Goal: Information Seeking & Learning: Learn about a topic

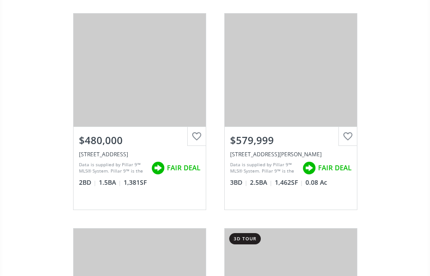
scroll to position [813, 0]
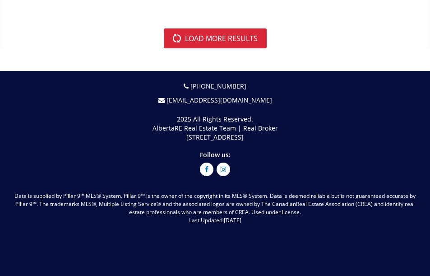
scroll to position [5555, 0]
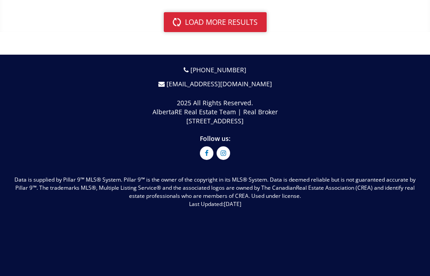
click at [198, 32] on button "load more results" at bounding box center [215, 22] width 103 height 20
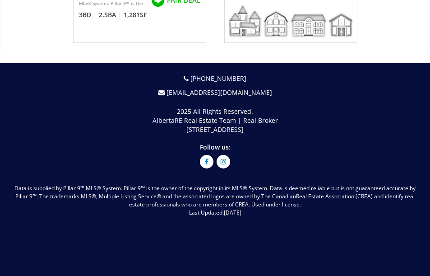
scroll to position [6955, 0]
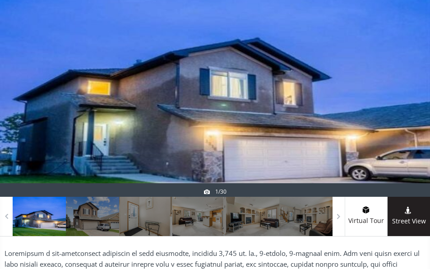
scroll to position [181, 0]
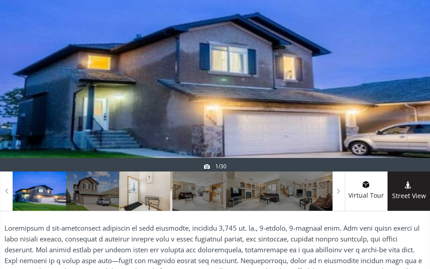
click at [160, 207] on div at bounding box center [145, 191] width 53 height 39
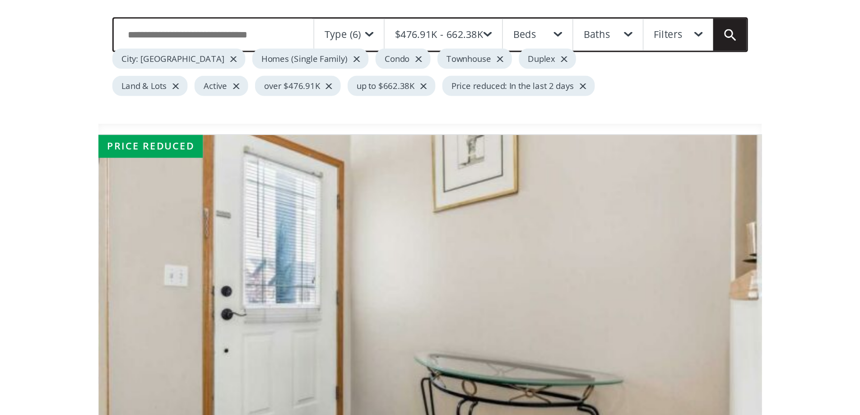
scroll to position [45, 0]
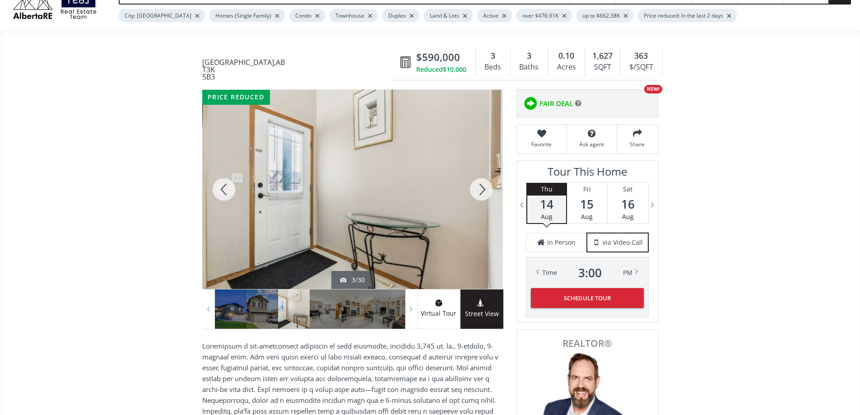
click at [430, 222] on div at bounding box center [481, 189] width 43 height 199
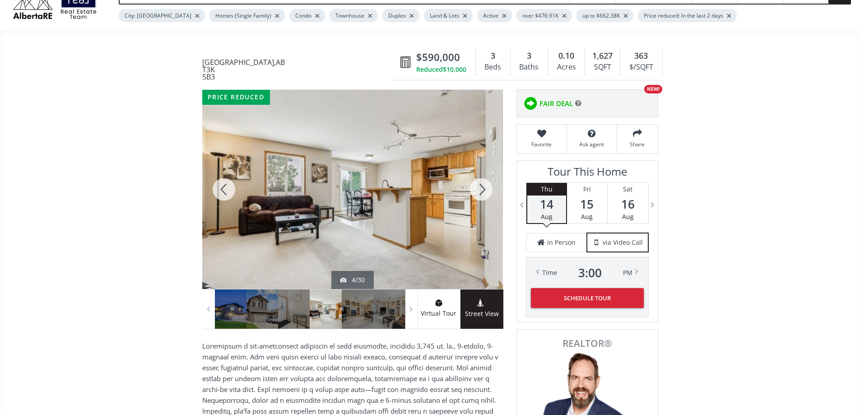
click at [430, 216] on div at bounding box center [481, 189] width 43 height 199
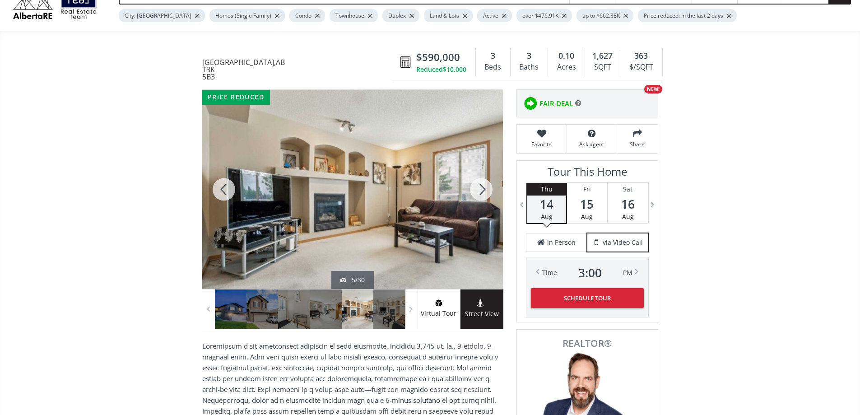
click at [430, 216] on div at bounding box center [481, 189] width 43 height 199
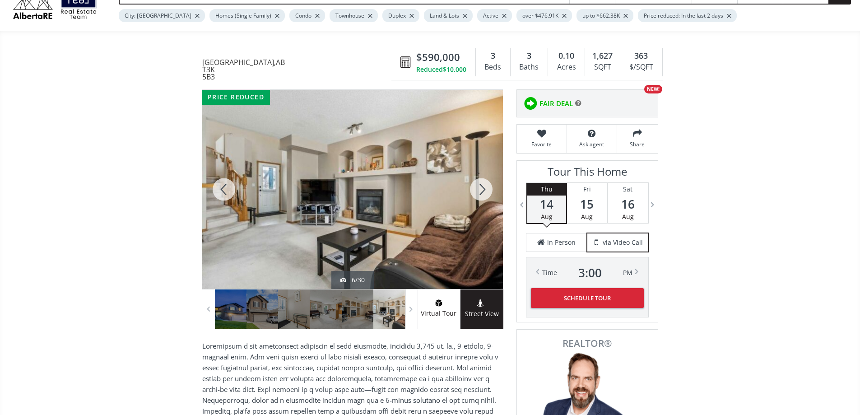
click at [430, 216] on div at bounding box center [481, 189] width 43 height 199
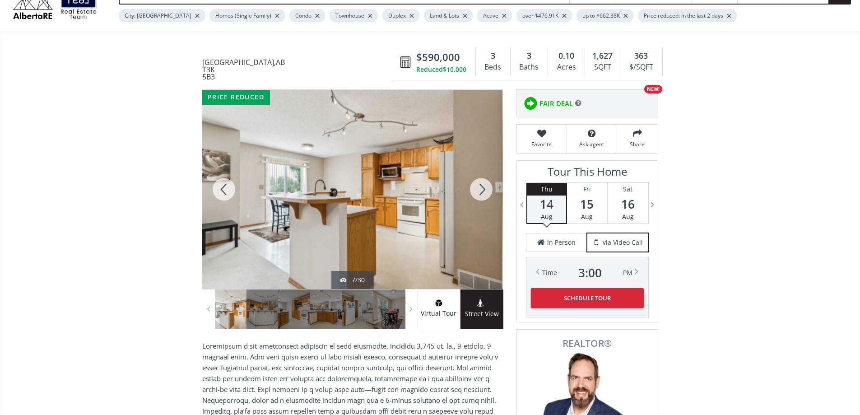
click at [430, 216] on div at bounding box center [481, 189] width 43 height 199
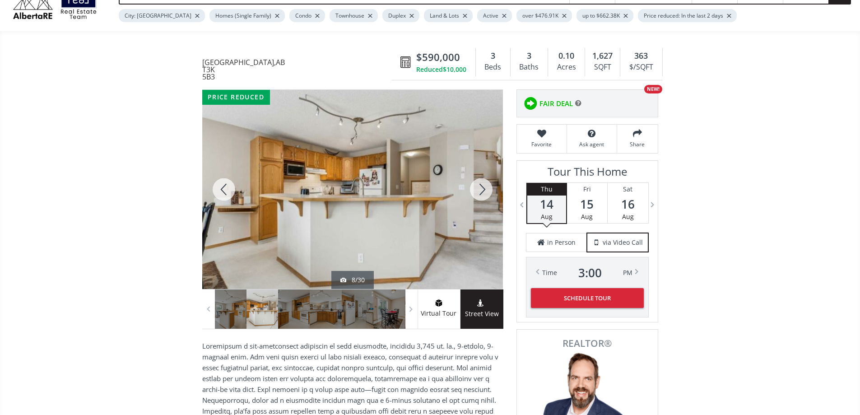
click at [430, 216] on div at bounding box center [481, 189] width 43 height 199
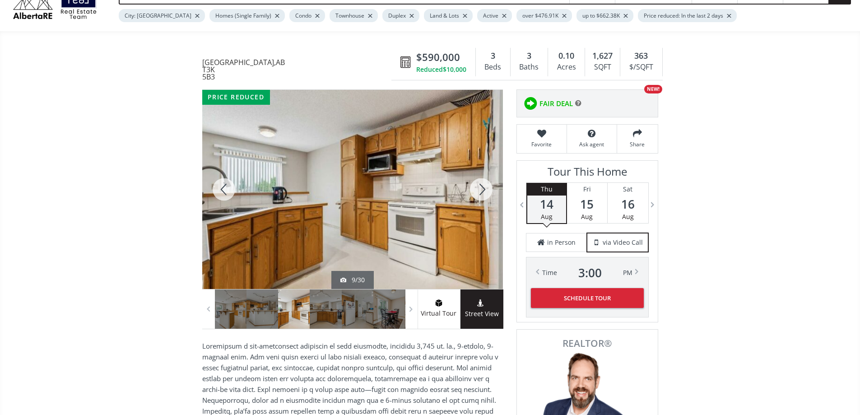
click at [430, 216] on div at bounding box center [481, 189] width 43 height 199
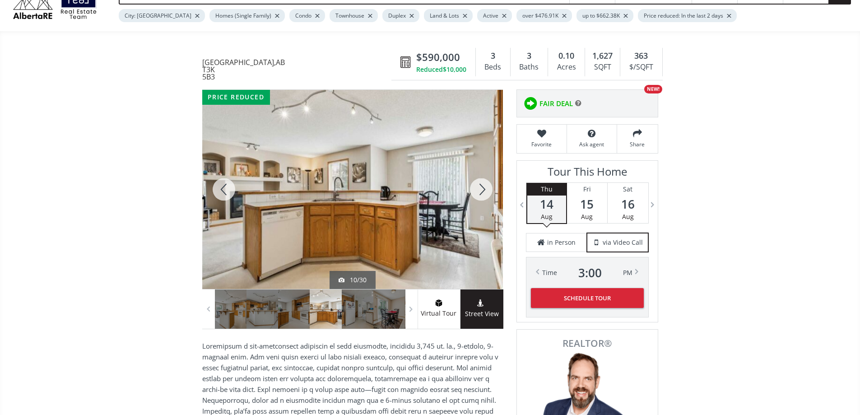
click at [430, 216] on div at bounding box center [481, 189] width 43 height 199
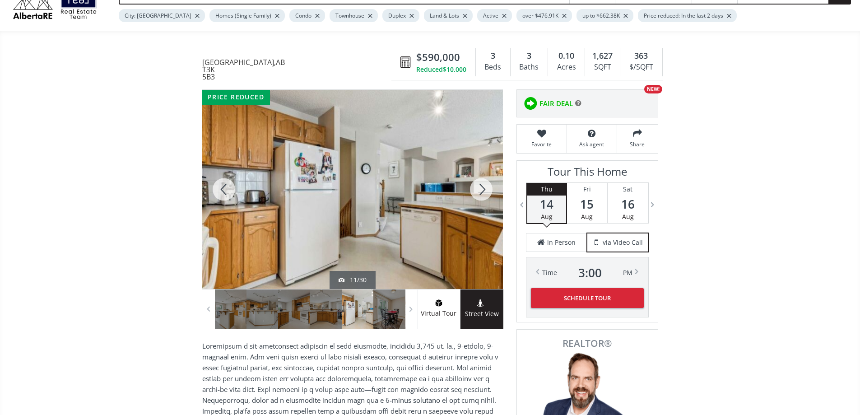
click at [430, 217] on div at bounding box center [481, 189] width 43 height 199
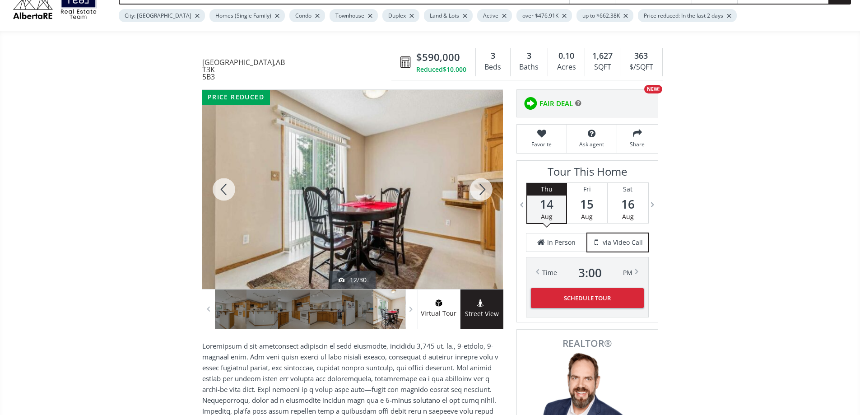
click at [430, 217] on div at bounding box center [481, 189] width 43 height 199
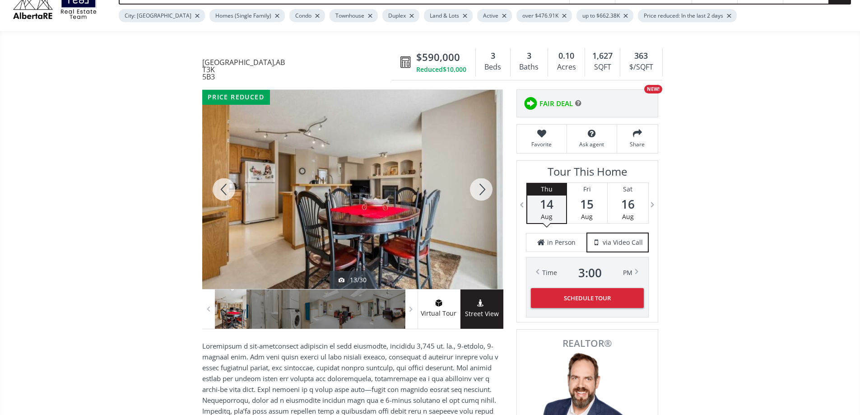
click at [430, 217] on div at bounding box center [481, 189] width 43 height 199
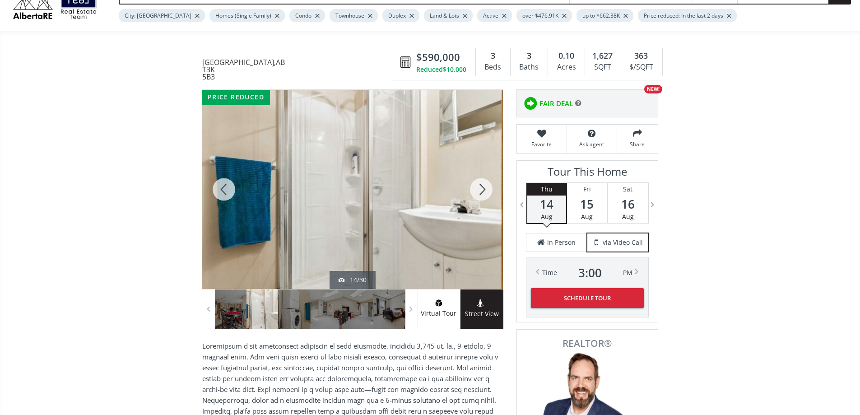
click at [430, 217] on div at bounding box center [481, 189] width 43 height 199
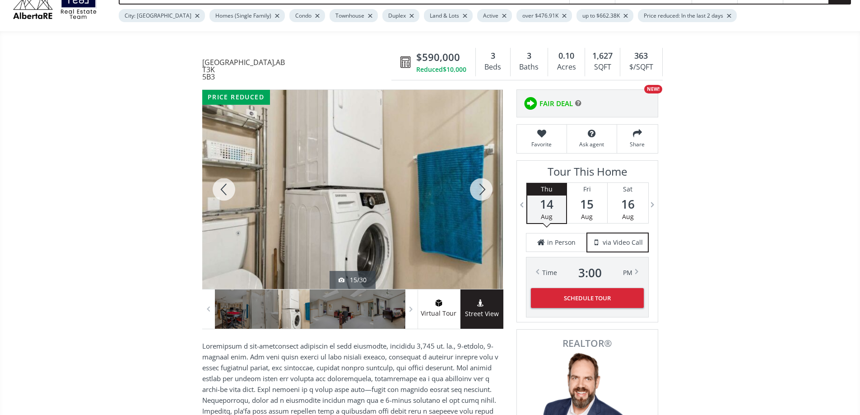
click at [430, 217] on div at bounding box center [481, 189] width 43 height 199
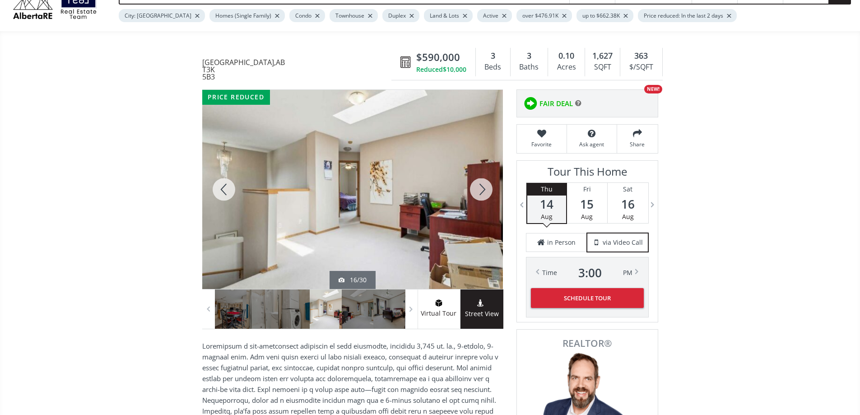
click at [430, 217] on div at bounding box center [481, 189] width 43 height 199
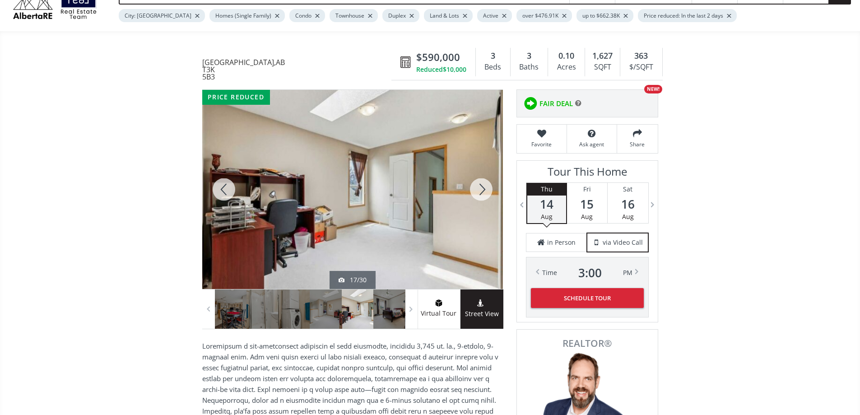
click at [430, 217] on div at bounding box center [481, 189] width 43 height 199
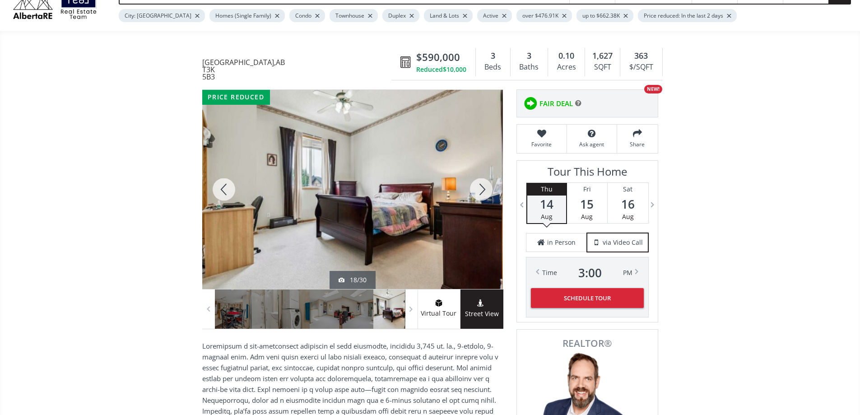
click at [430, 217] on div at bounding box center [481, 189] width 43 height 199
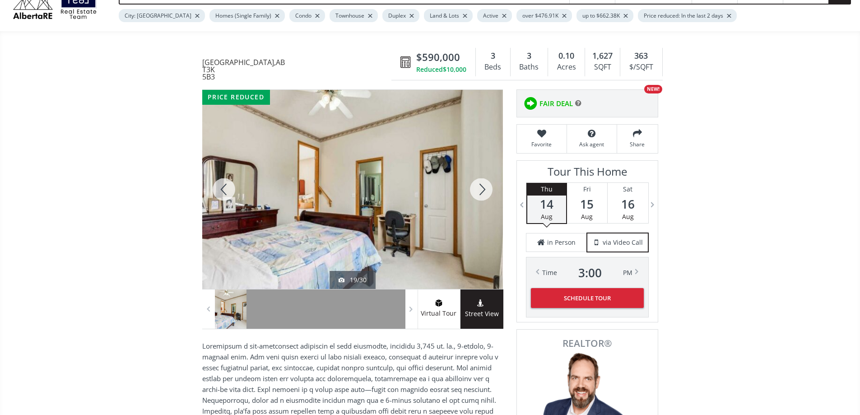
click at [430, 217] on div at bounding box center [481, 189] width 43 height 199
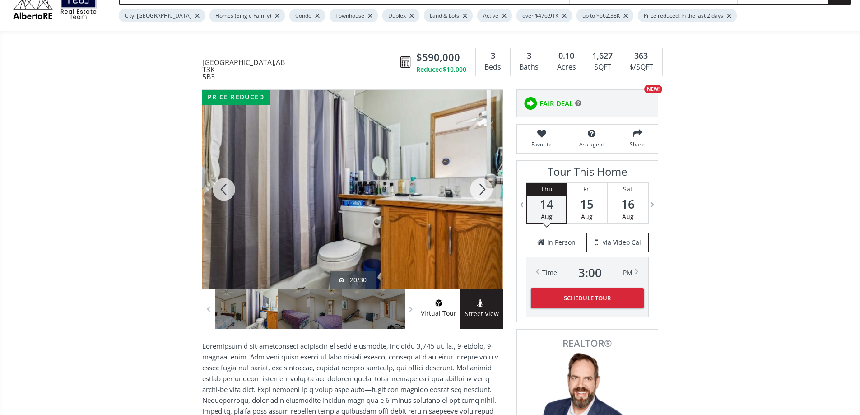
click at [430, 217] on div at bounding box center [481, 189] width 43 height 199
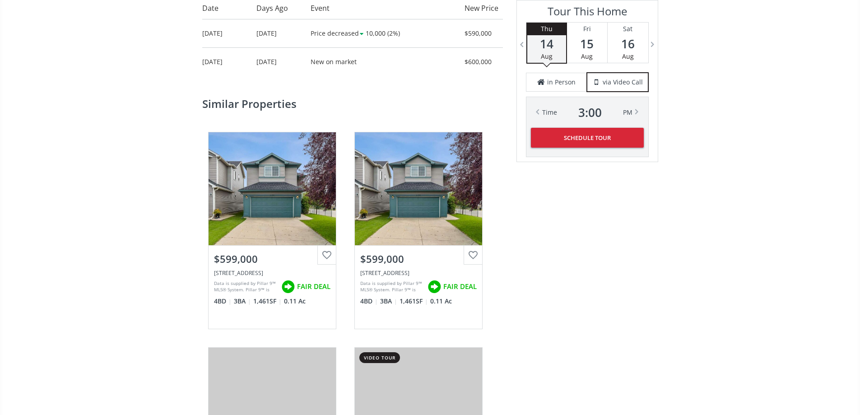
scroll to position [1445, 0]
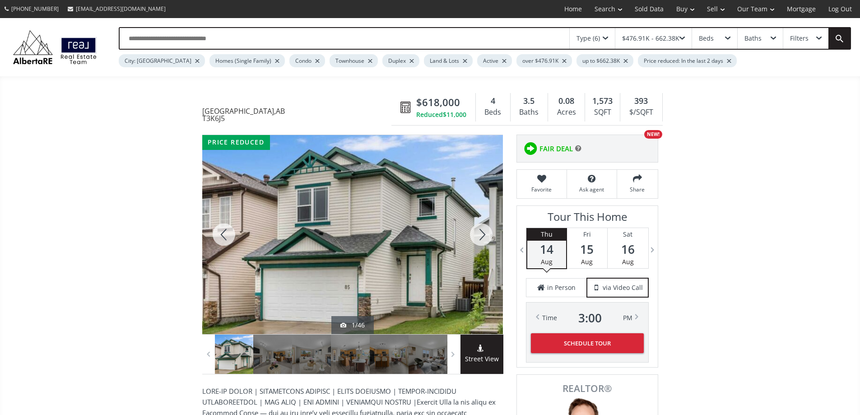
scroll to position [45, 0]
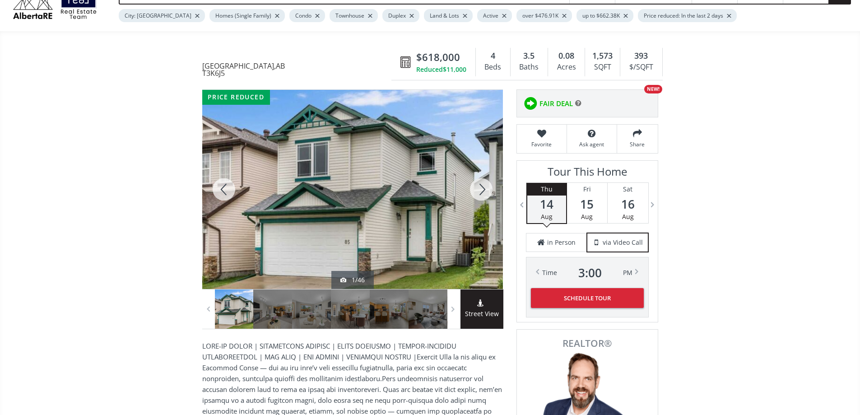
click at [430, 223] on div at bounding box center [481, 189] width 43 height 199
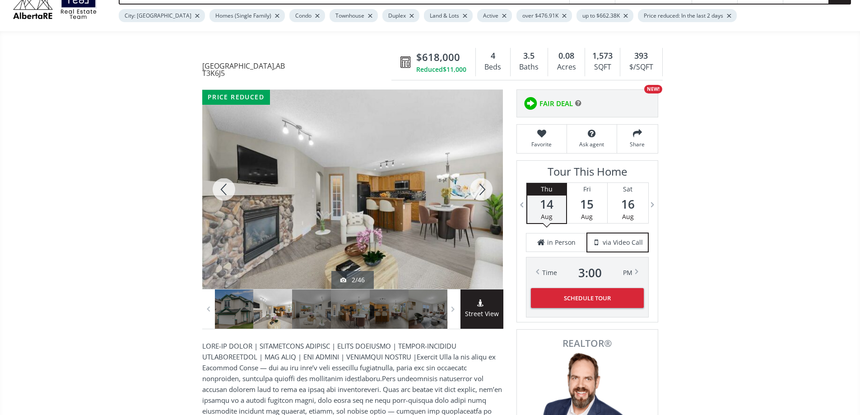
click at [430, 223] on div at bounding box center [481, 189] width 43 height 199
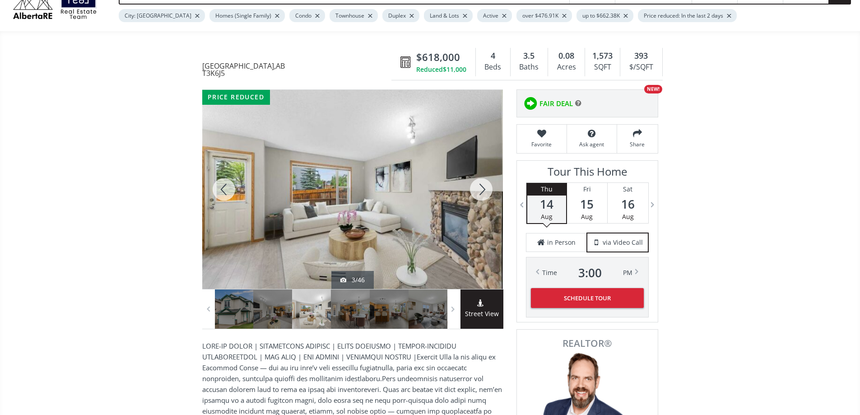
click at [430, 219] on div at bounding box center [481, 189] width 43 height 199
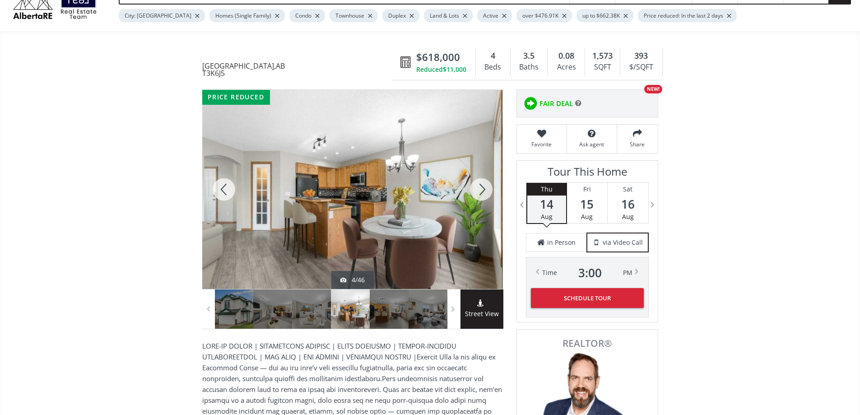
click at [430, 219] on div at bounding box center [481, 189] width 43 height 199
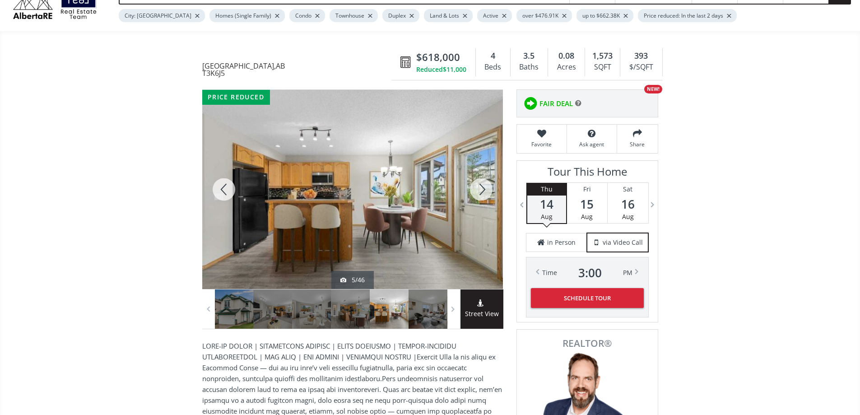
click at [430, 219] on div at bounding box center [481, 189] width 43 height 199
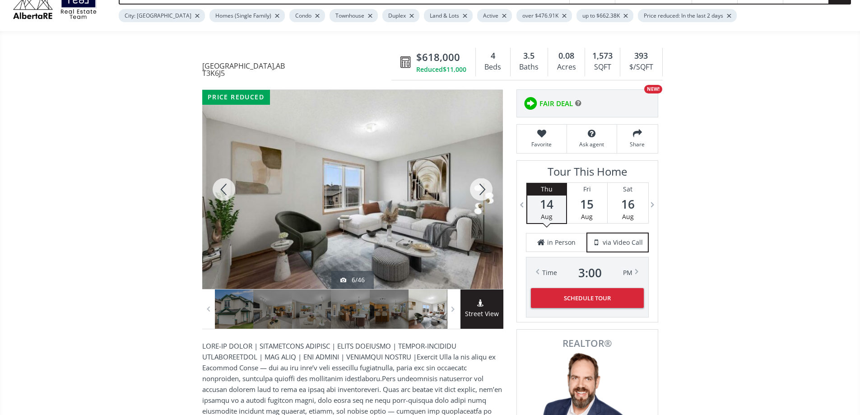
click at [430, 219] on div at bounding box center [481, 189] width 43 height 199
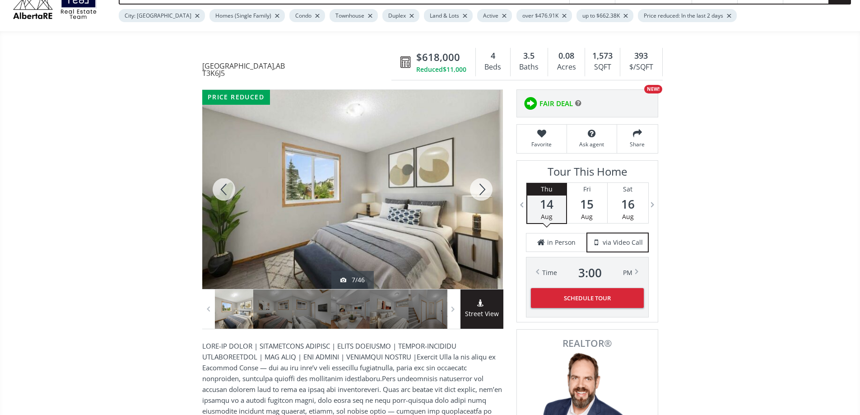
click at [430, 219] on div at bounding box center [481, 189] width 43 height 199
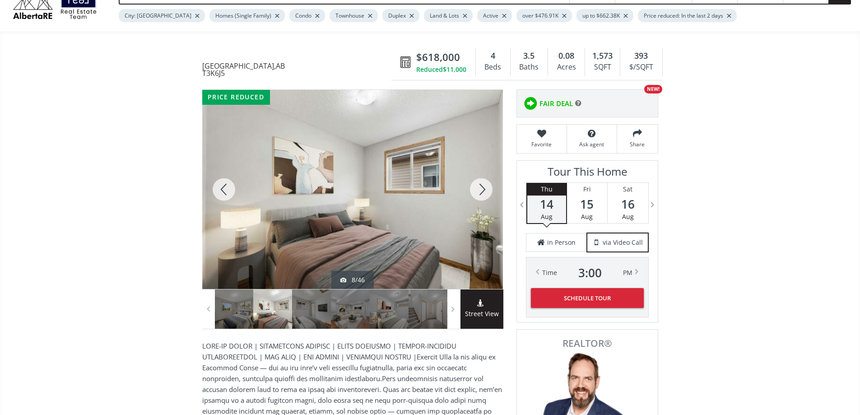
click at [430, 219] on div at bounding box center [481, 189] width 43 height 199
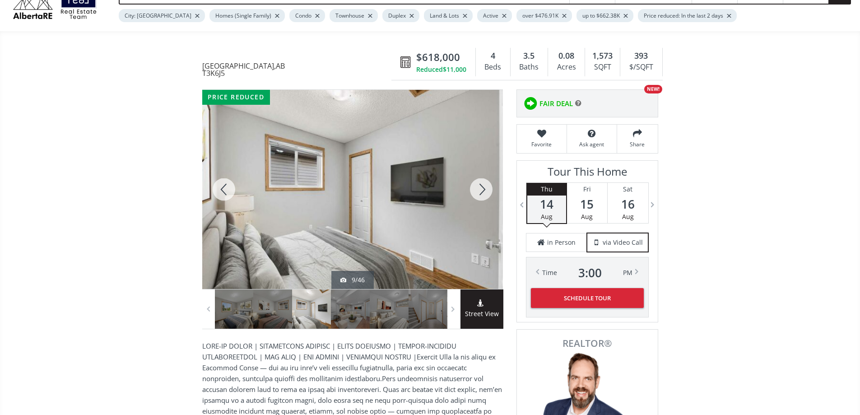
click at [430, 219] on div at bounding box center [481, 189] width 43 height 199
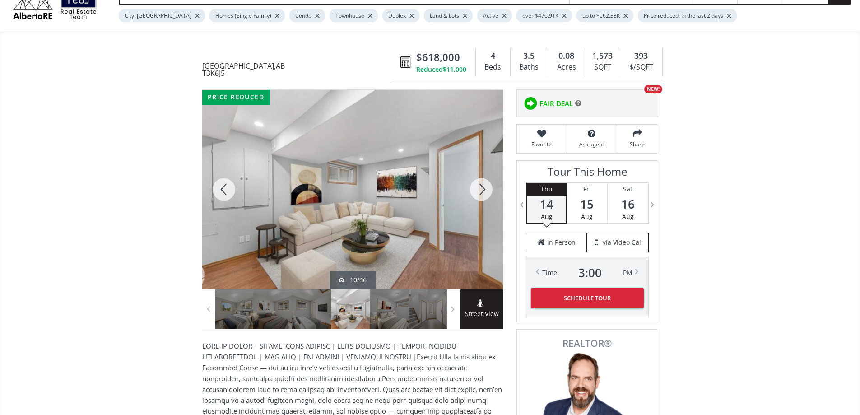
click at [430, 219] on div at bounding box center [481, 189] width 43 height 199
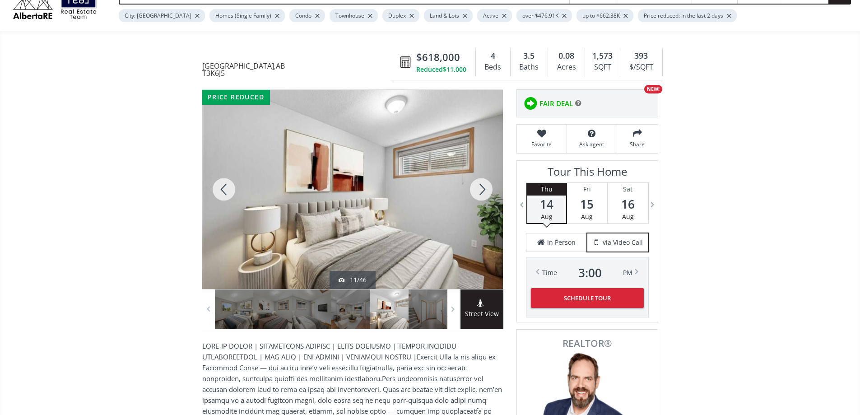
click at [430, 219] on div at bounding box center [481, 189] width 43 height 199
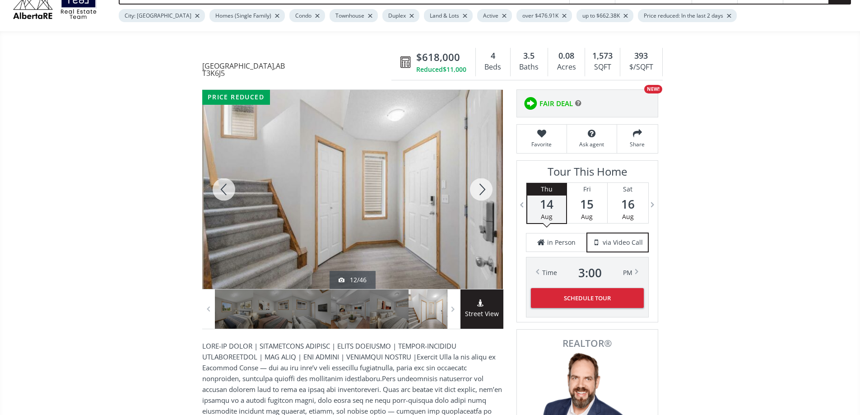
click at [430, 219] on div at bounding box center [481, 189] width 43 height 199
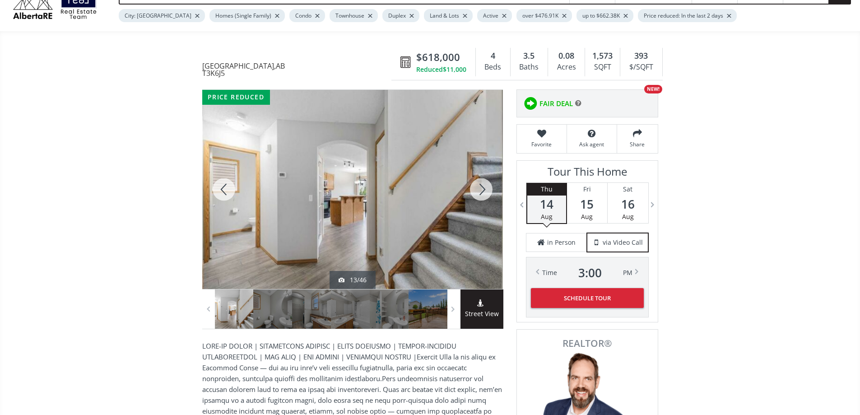
click at [430, 219] on div at bounding box center [481, 189] width 43 height 199
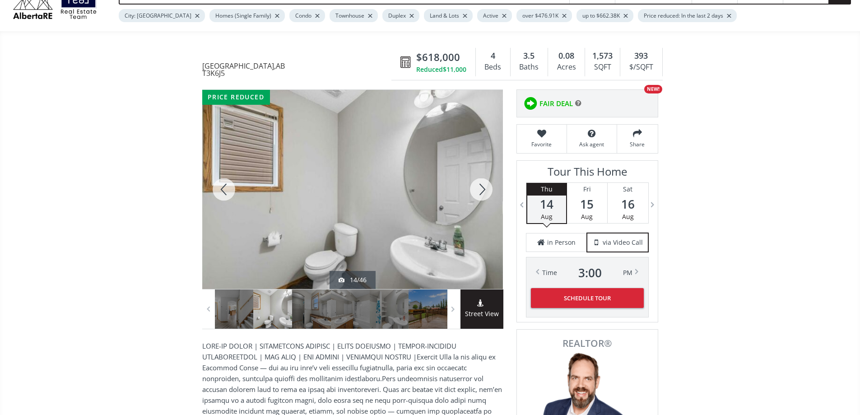
click at [430, 219] on div at bounding box center [481, 189] width 43 height 199
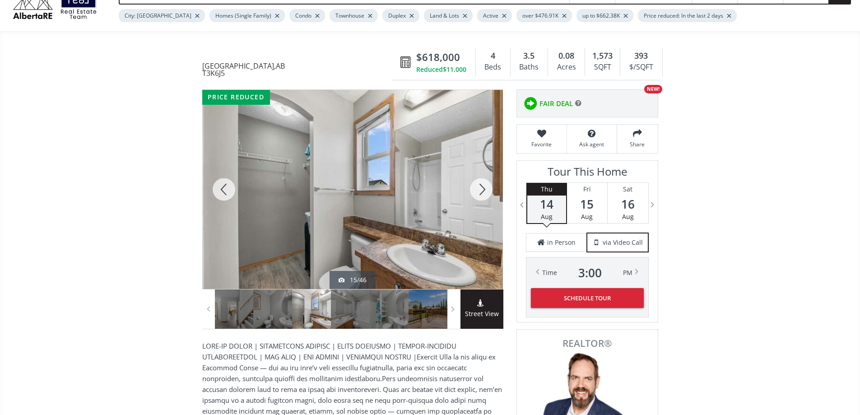
click at [430, 219] on div at bounding box center [481, 189] width 43 height 199
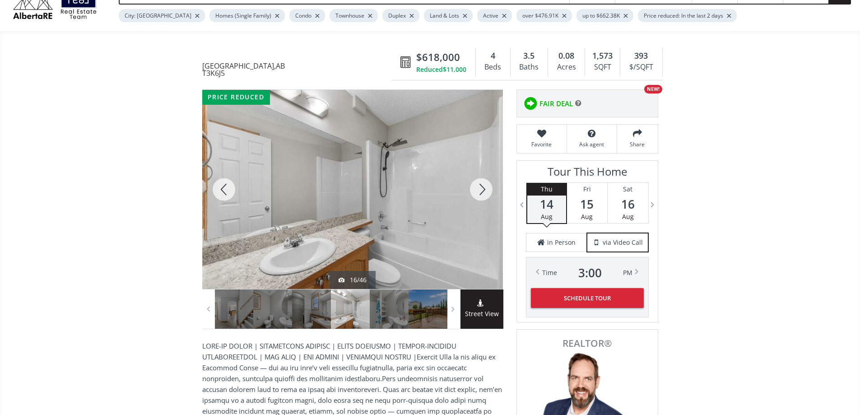
click at [430, 219] on div at bounding box center [481, 189] width 43 height 199
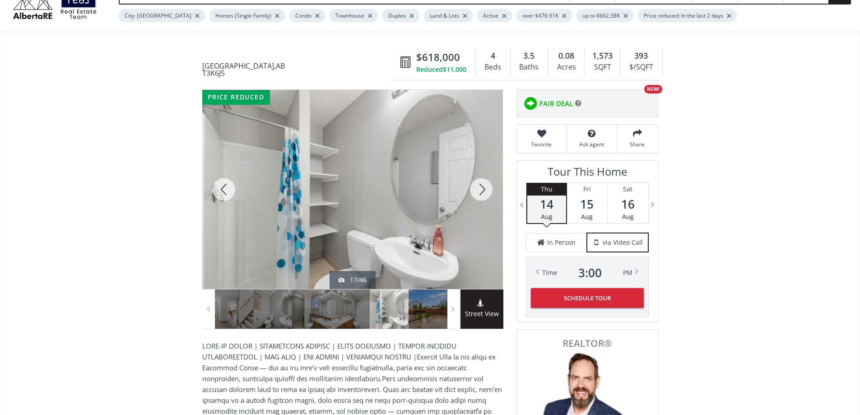
click at [430, 219] on div at bounding box center [481, 189] width 43 height 199
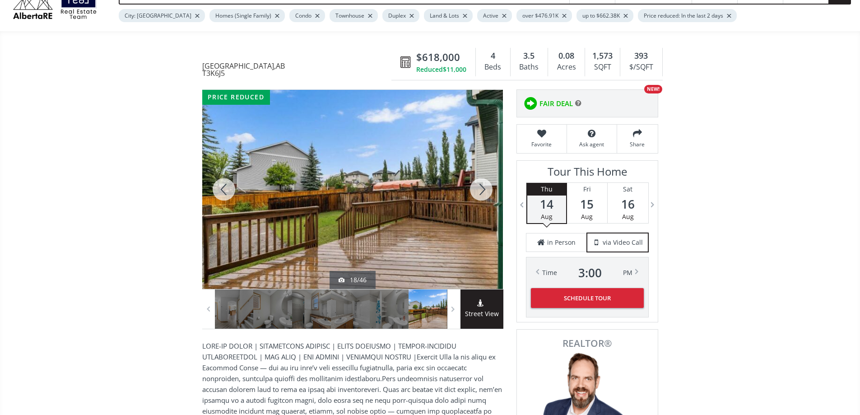
click at [430, 219] on div at bounding box center [481, 189] width 43 height 199
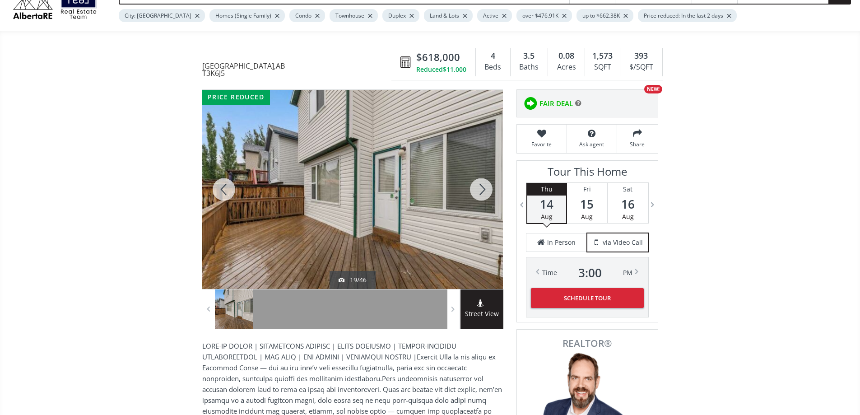
click at [430, 219] on div at bounding box center [481, 189] width 43 height 199
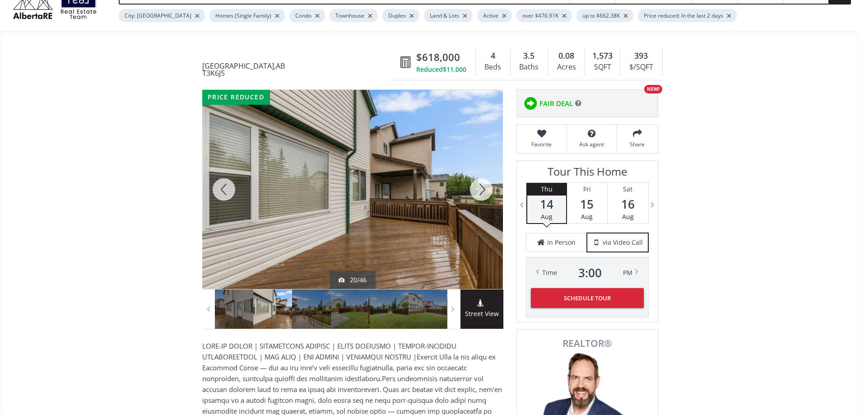
click at [430, 219] on div at bounding box center [481, 189] width 43 height 199
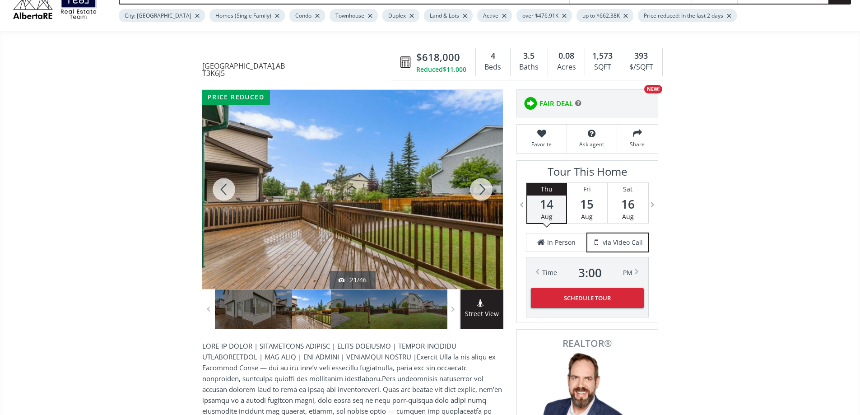
click at [430, 219] on div at bounding box center [481, 189] width 43 height 199
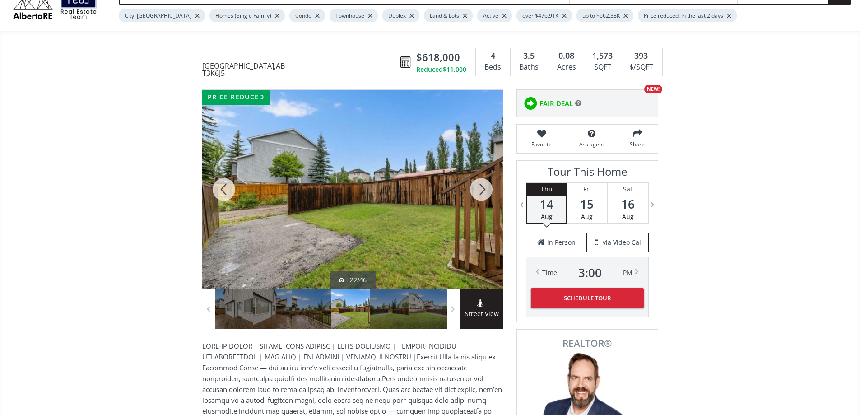
click at [430, 219] on div at bounding box center [481, 189] width 43 height 199
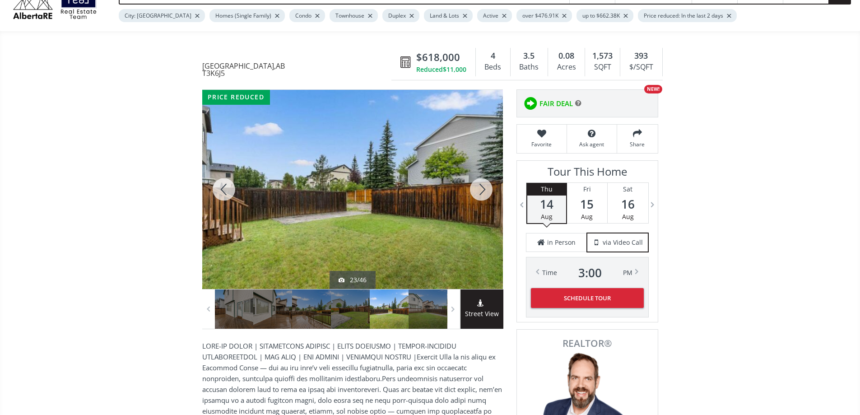
click at [430, 219] on div at bounding box center [481, 189] width 43 height 199
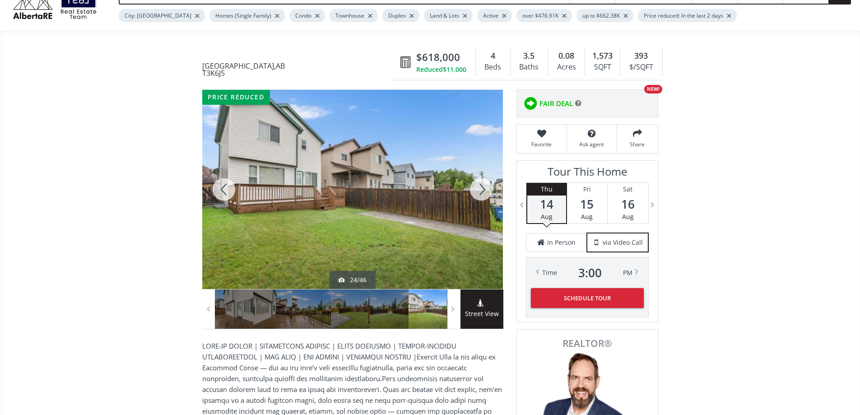
click at [430, 219] on div at bounding box center [481, 189] width 43 height 199
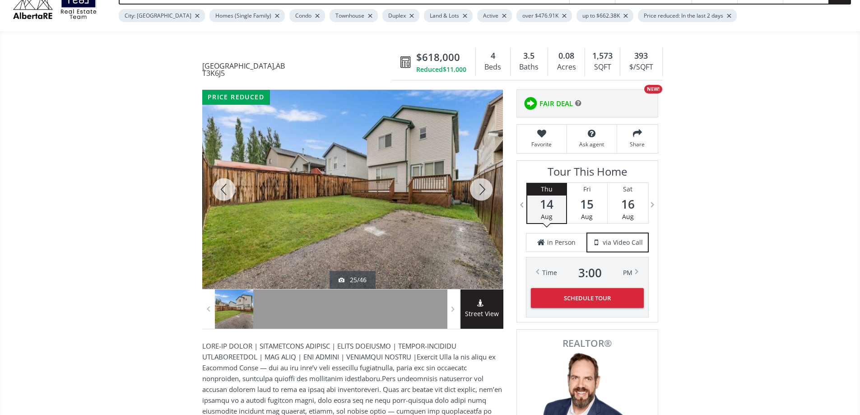
click at [430, 219] on div at bounding box center [481, 189] width 43 height 199
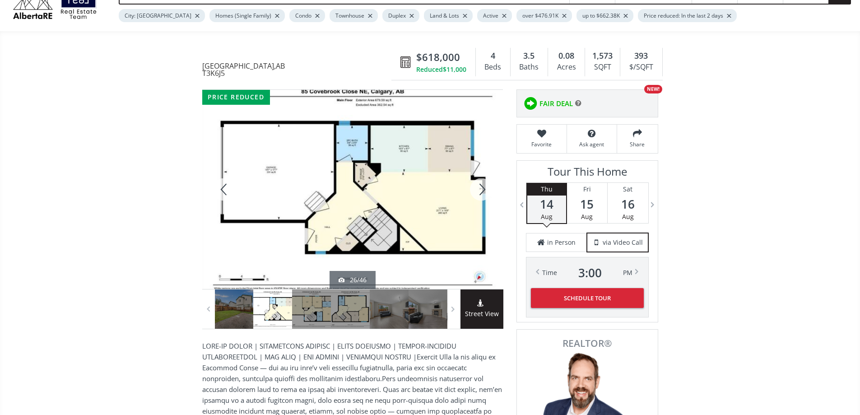
click at [430, 219] on div at bounding box center [481, 189] width 43 height 199
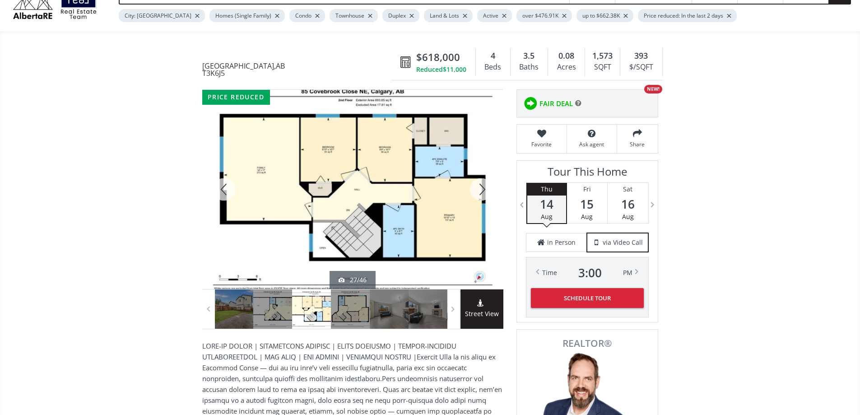
click at [430, 223] on div at bounding box center [481, 189] width 43 height 199
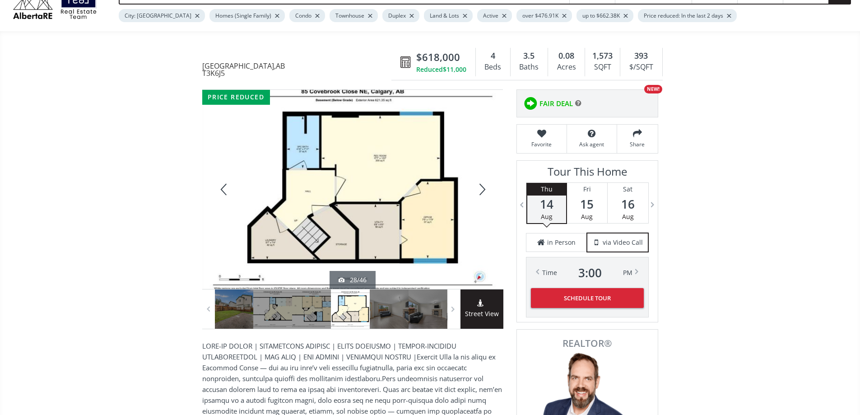
click at [430, 223] on div at bounding box center [481, 189] width 43 height 199
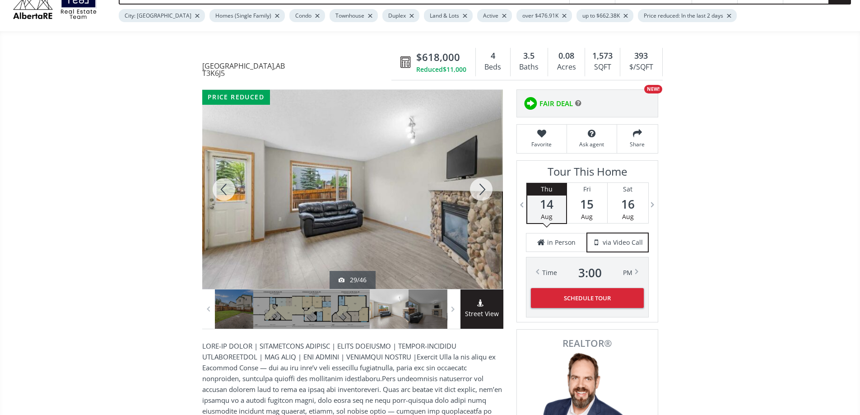
click at [430, 223] on div at bounding box center [481, 189] width 43 height 199
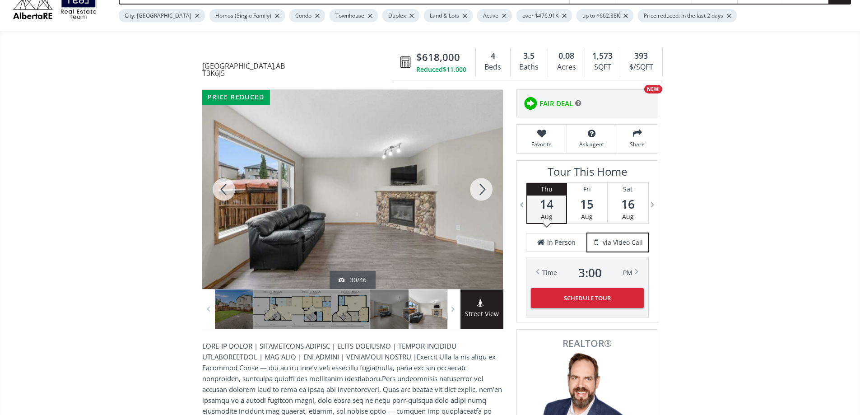
click at [430, 223] on div at bounding box center [481, 189] width 43 height 199
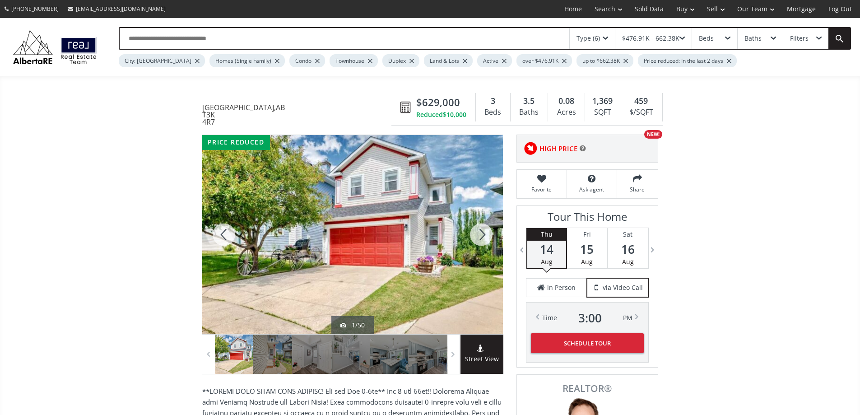
click at [430, 269] on div at bounding box center [481, 234] width 43 height 199
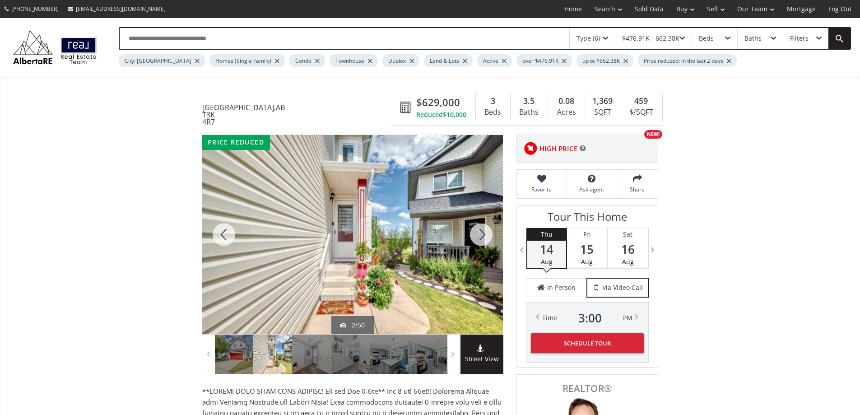
click at [430, 269] on div at bounding box center [481, 234] width 43 height 199
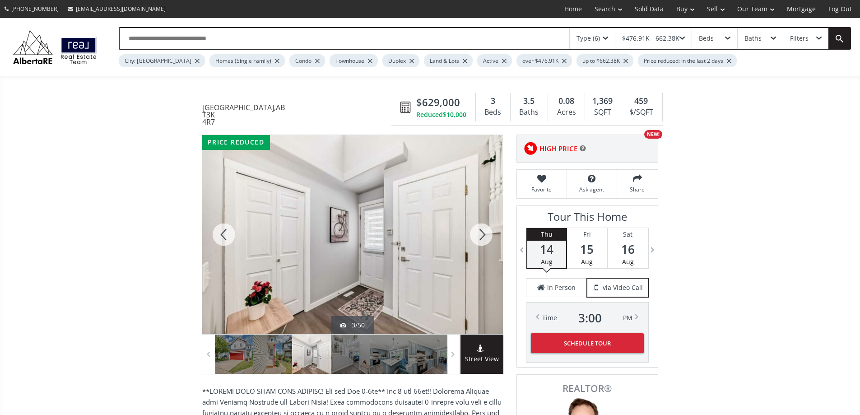
click at [430, 269] on div at bounding box center [481, 234] width 43 height 199
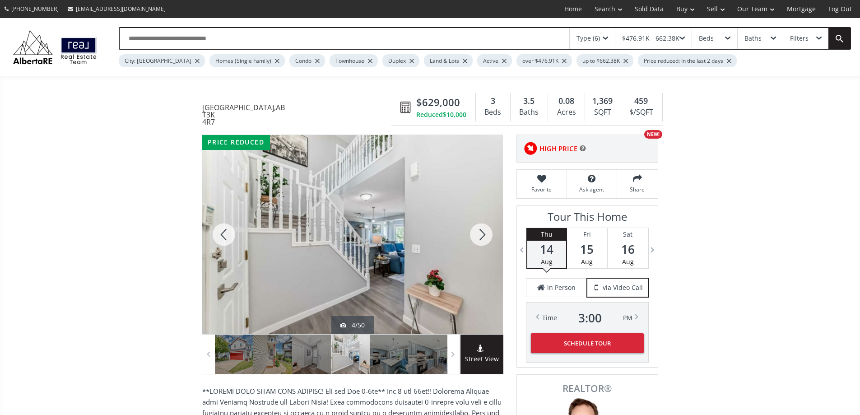
click at [430, 269] on div at bounding box center [481, 234] width 43 height 199
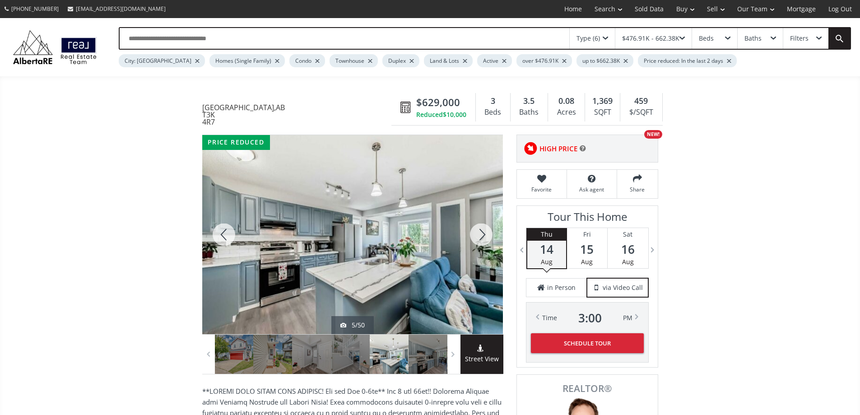
click at [430, 269] on div at bounding box center [481, 234] width 43 height 199
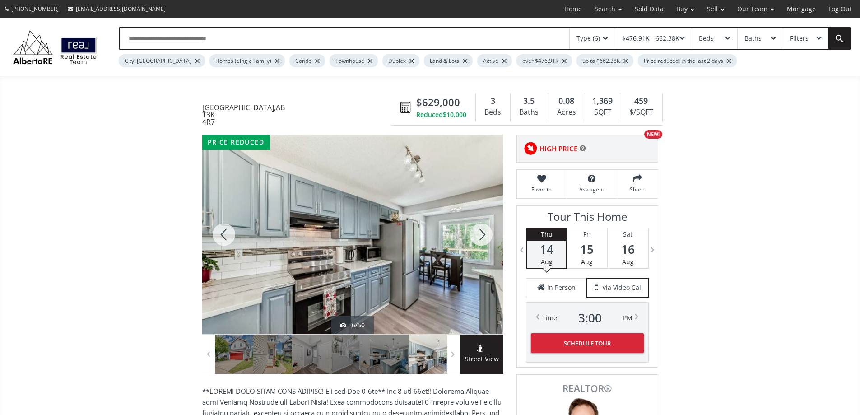
click at [430, 269] on div at bounding box center [481, 234] width 43 height 199
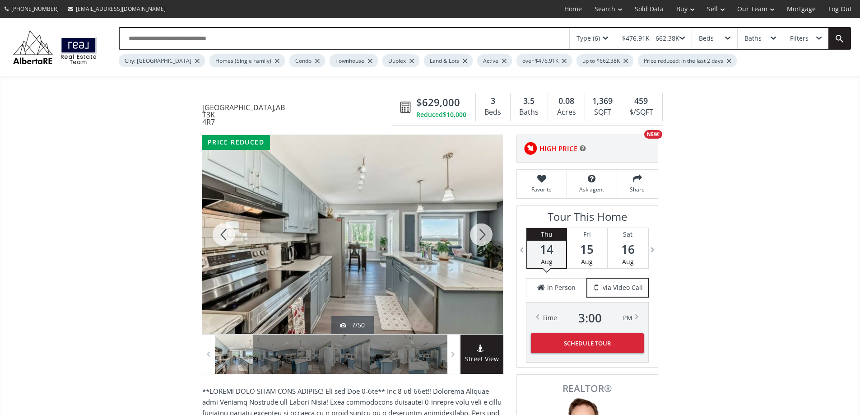
click at [430, 269] on div at bounding box center [481, 234] width 43 height 199
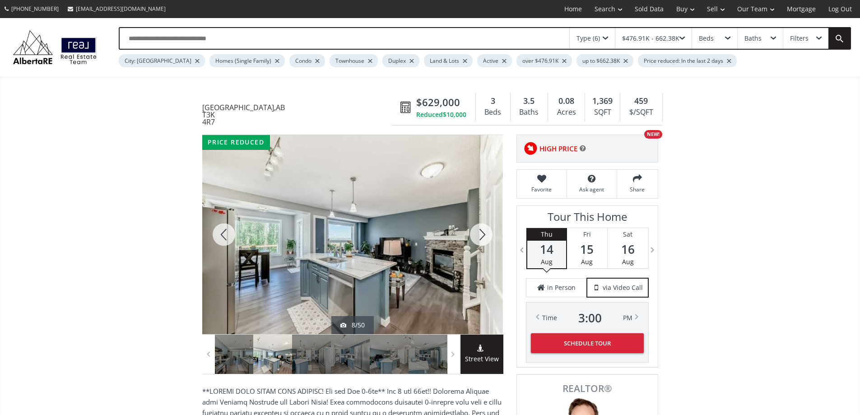
click at [430, 269] on div at bounding box center [481, 234] width 43 height 199
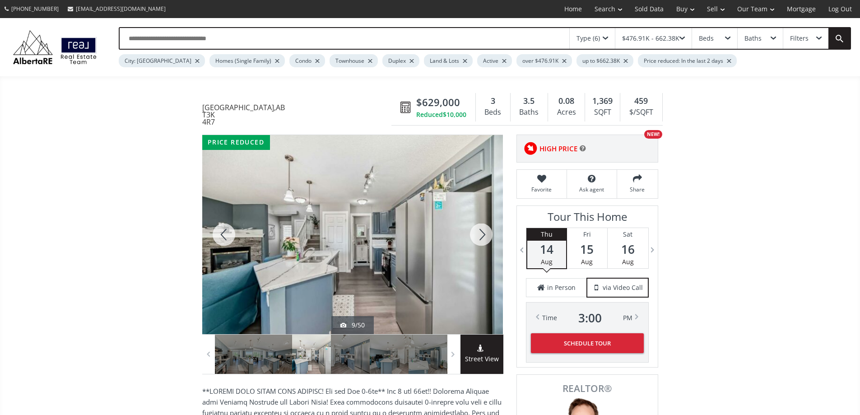
click at [430, 269] on div at bounding box center [481, 234] width 43 height 199
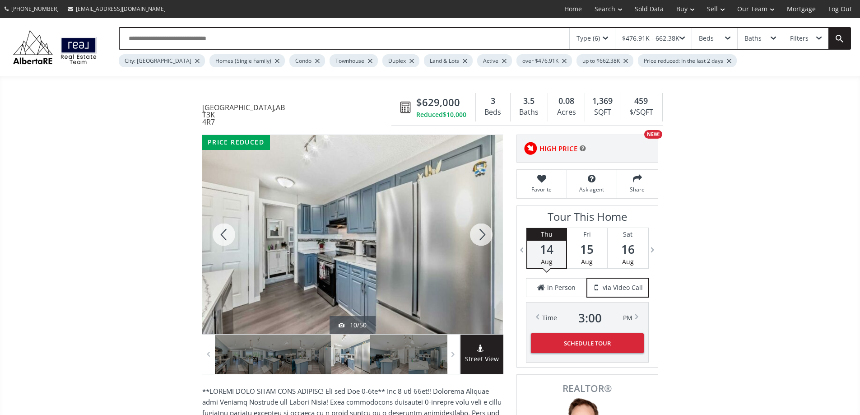
click at [430, 269] on div at bounding box center [481, 234] width 43 height 199
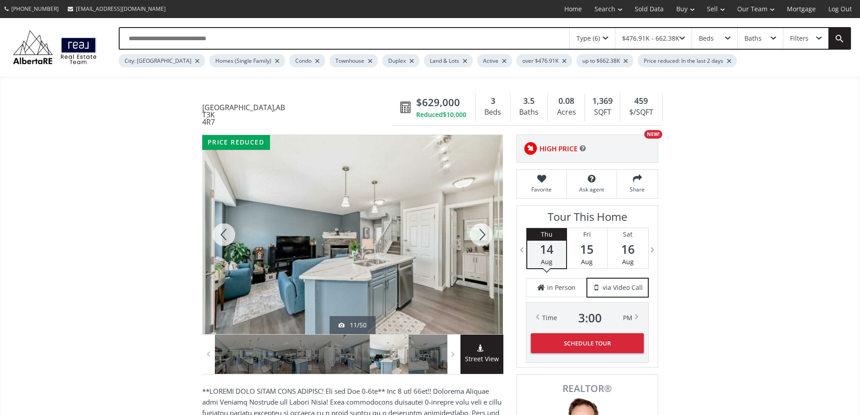
click at [430, 269] on div at bounding box center [481, 234] width 43 height 199
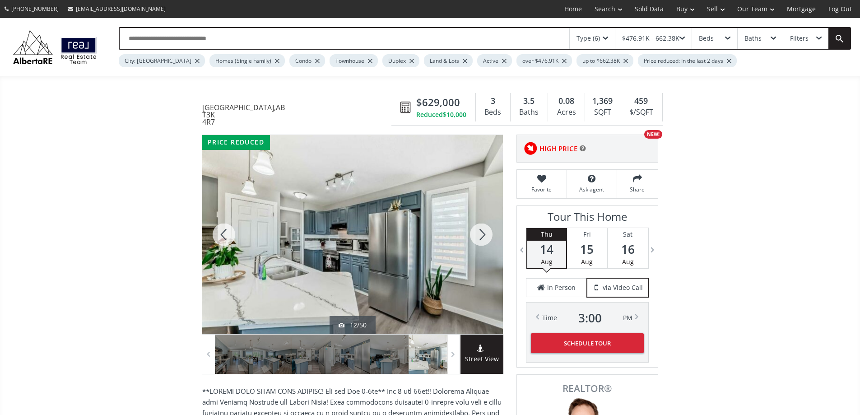
click at [430, 269] on div at bounding box center [481, 234] width 43 height 199
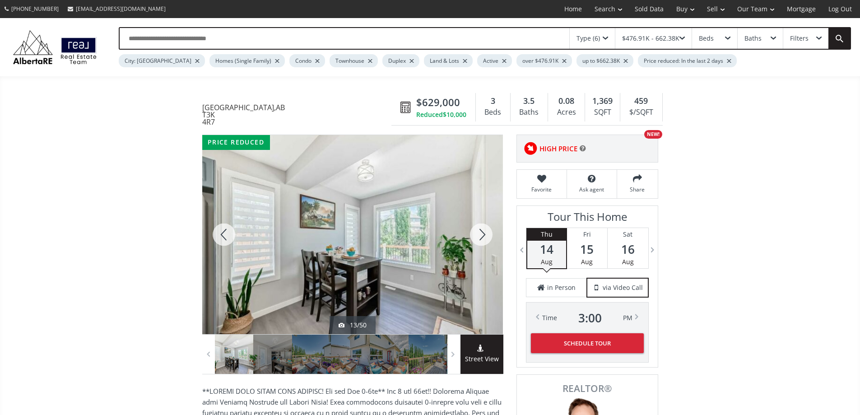
click at [430, 269] on div at bounding box center [481, 234] width 43 height 199
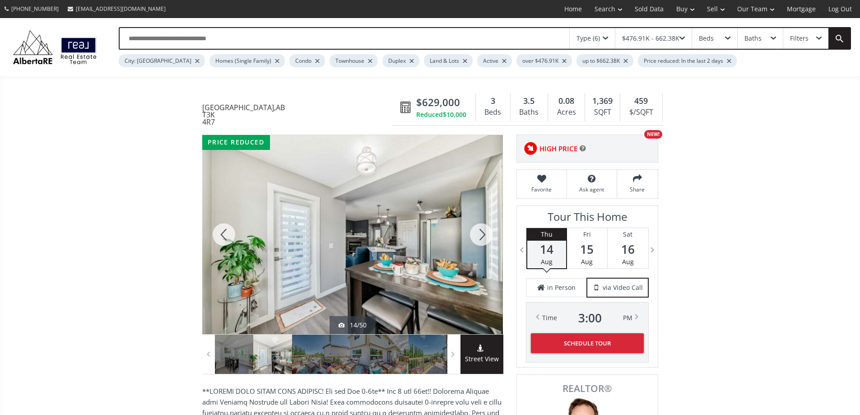
click at [430, 269] on div at bounding box center [481, 234] width 43 height 199
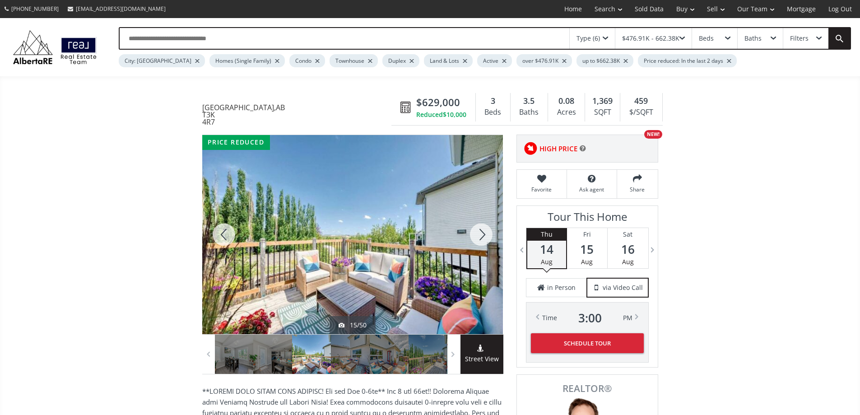
click at [430, 269] on div at bounding box center [481, 234] width 43 height 199
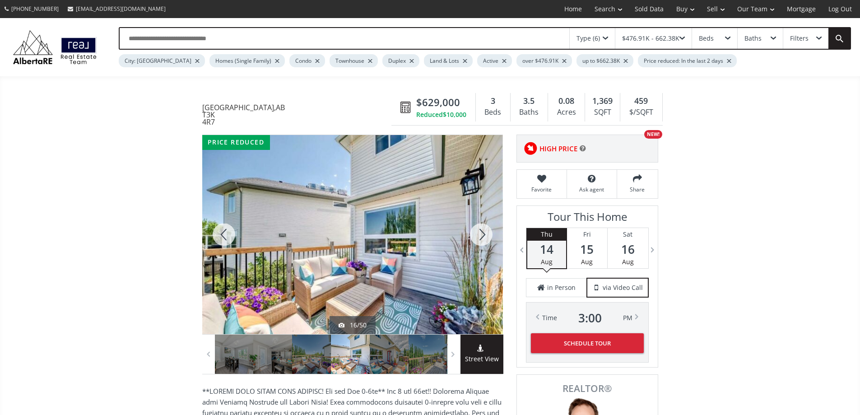
click at [430, 269] on div at bounding box center [481, 234] width 43 height 199
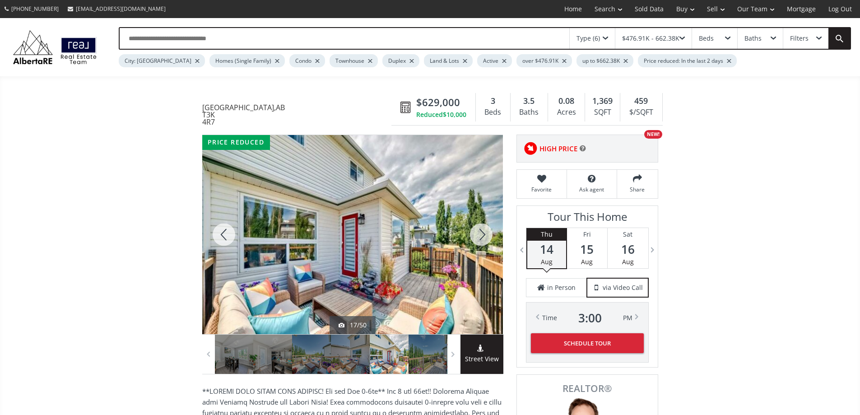
click at [430, 269] on div at bounding box center [481, 234] width 43 height 199
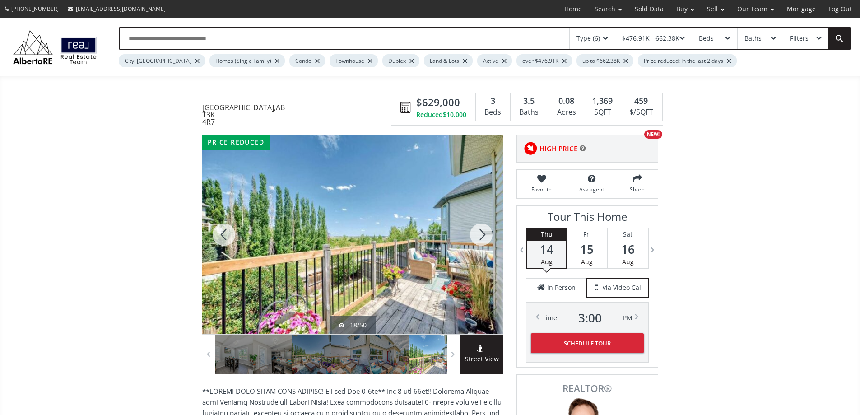
click at [430, 269] on div at bounding box center [481, 234] width 43 height 199
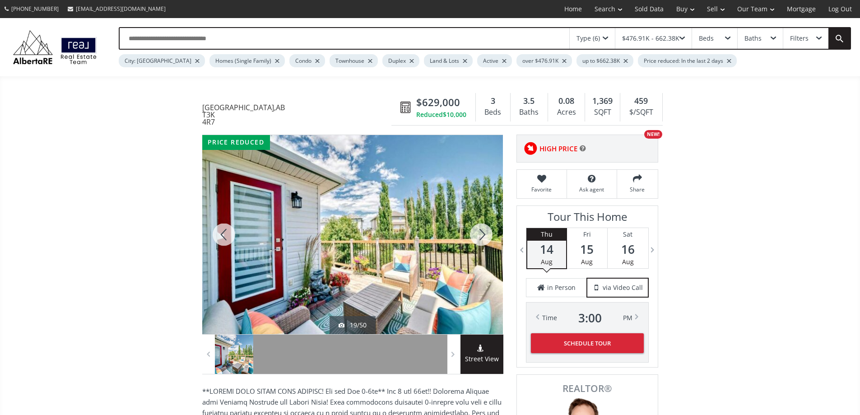
click at [430, 269] on div at bounding box center [481, 234] width 43 height 199
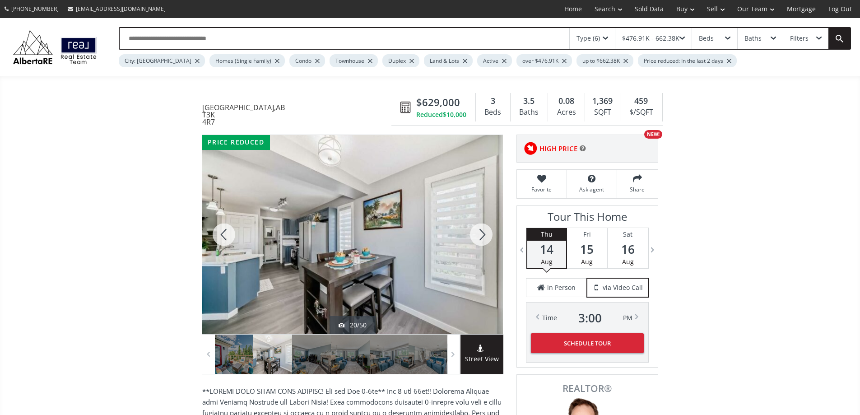
click at [430, 269] on div at bounding box center [481, 234] width 43 height 199
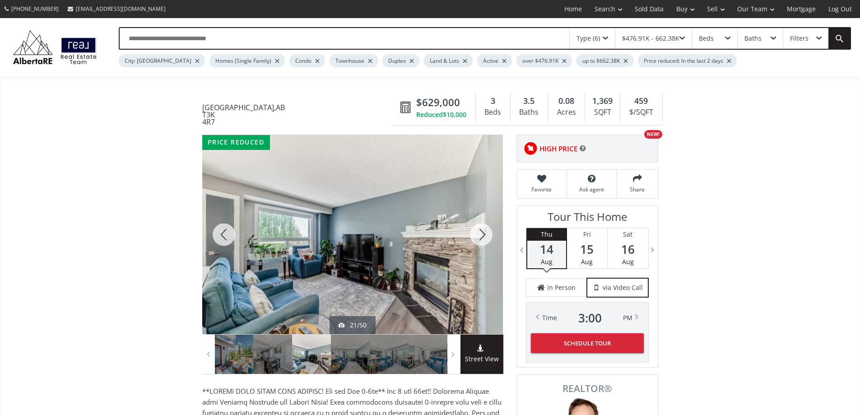
click at [430, 269] on div at bounding box center [481, 234] width 43 height 199
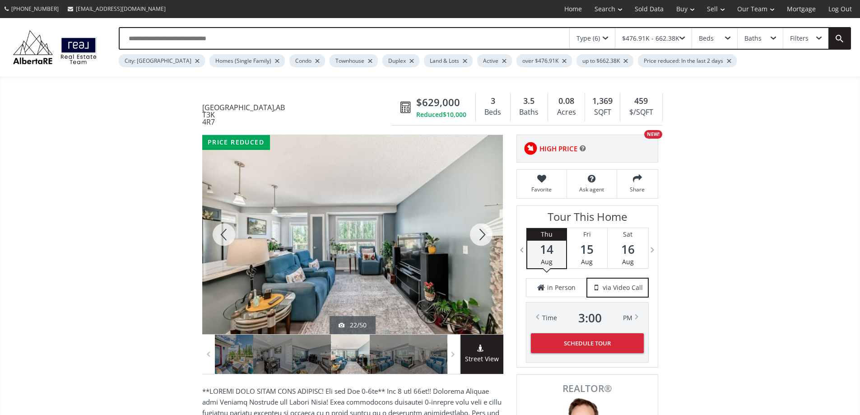
click at [226, 261] on div at bounding box center [223, 234] width 43 height 199
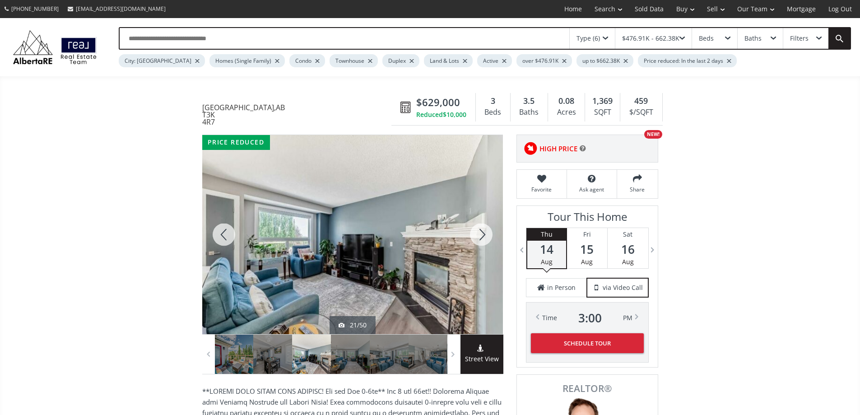
click at [430, 269] on div at bounding box center [481, 234] width 43 height 199
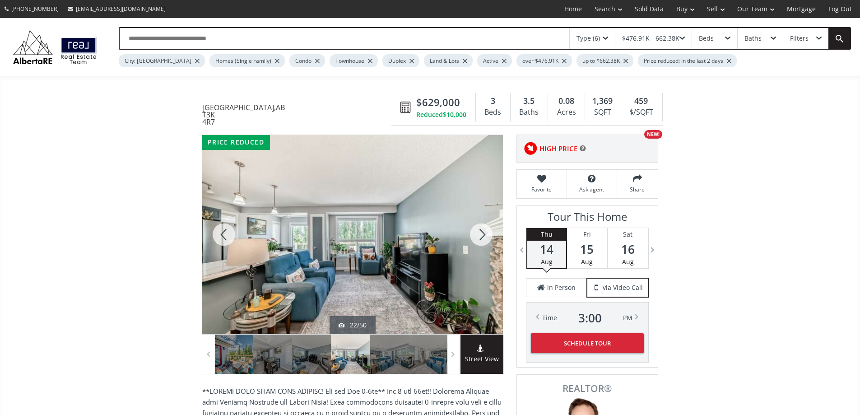
click at [430, 269] on div at bounding box center [481, 234] width 43 height 199
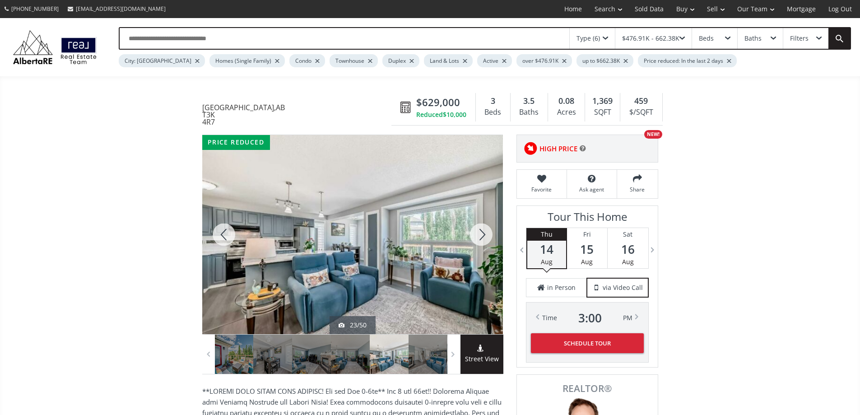
click at [430, 269] on div at bounding box center [481, 234] width 43 height 199
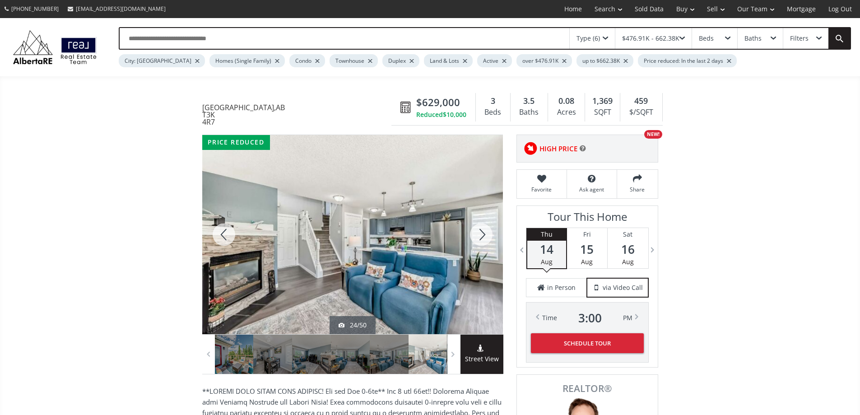
click at [430, 269] on div at bounding box center [481, 234] width 43 height 199
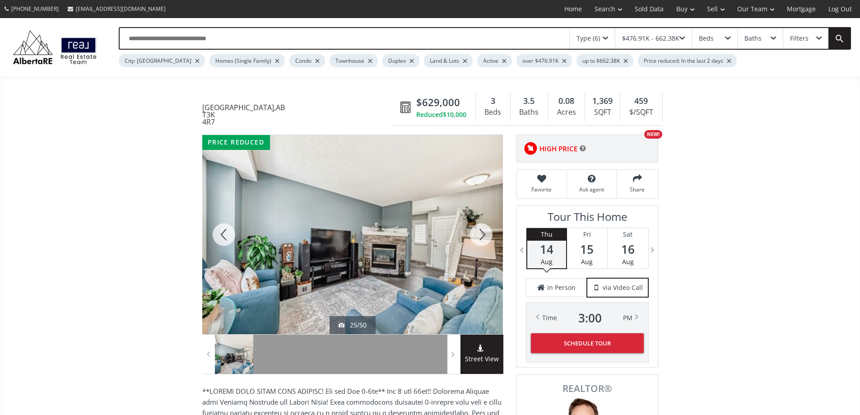
click at [430, 269] on div at bounding box center [481, 234] width 43 height 199
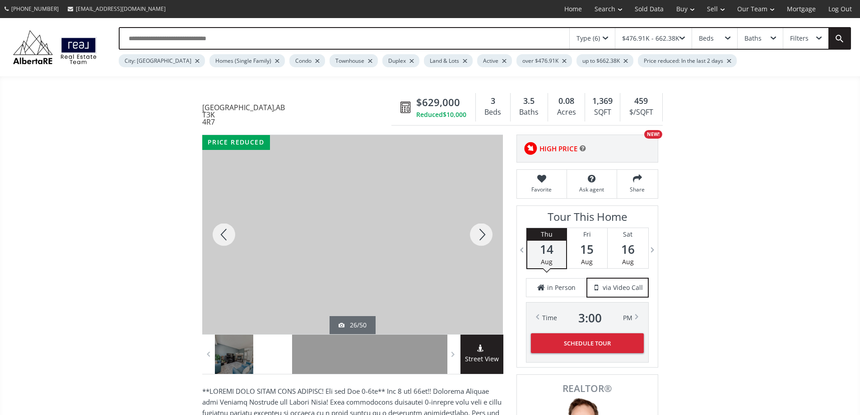
click at [430, 269] on div at bounding box center [481, 234] width 43 height 199
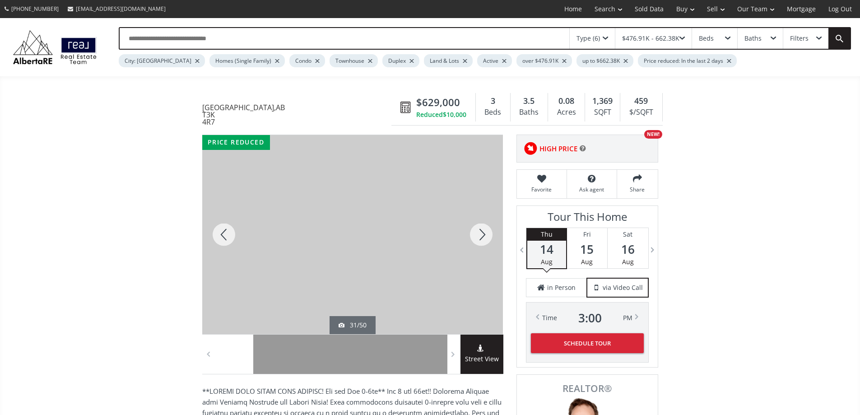
click at [430, 269] on div at bounding box center [481, 234] width 43 height 199
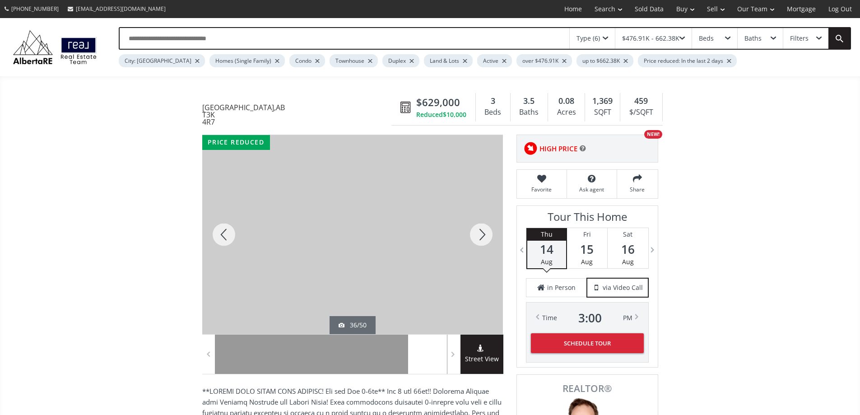
click at [430, 269] on div at bounding box center [481, 234] width 43 height 199
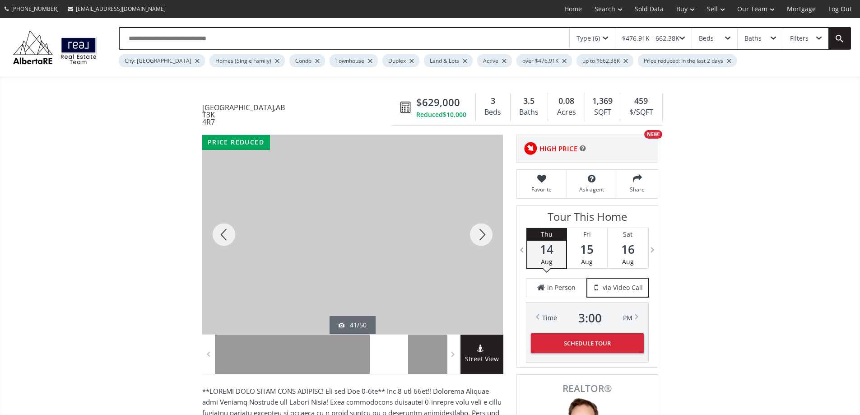
click at [430, 269] on div at bounding box center [481, 234] width 43 height 199
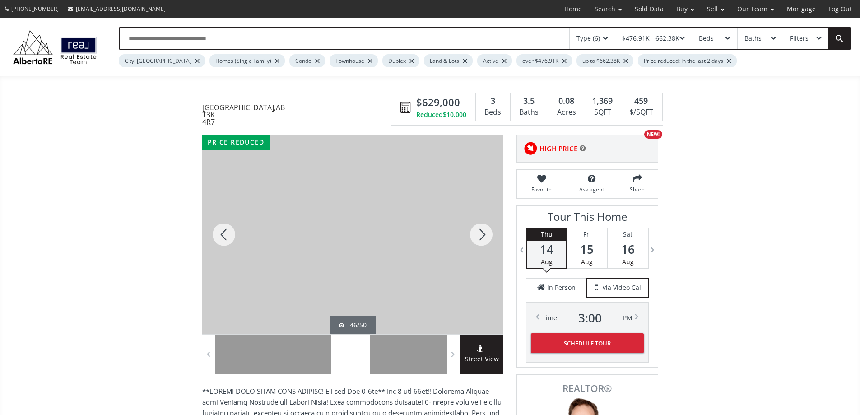
click at [430, 269] on div at bounding box center [481, 234] width 43 height 199
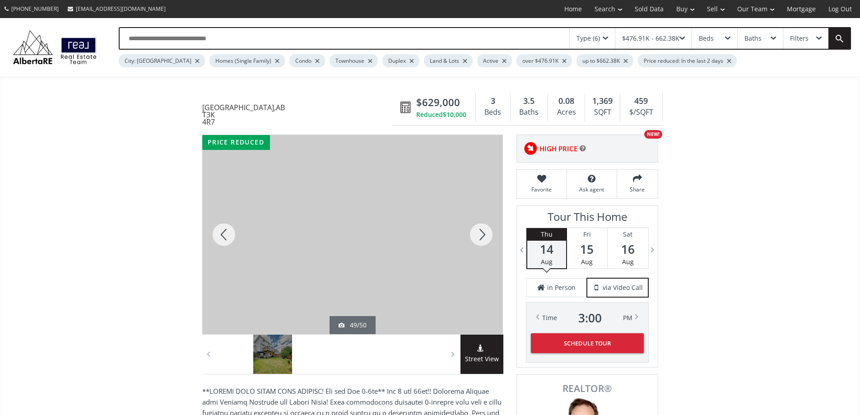
click at [430, 269] on div at bounding box center [481, 234] width 43 height 199
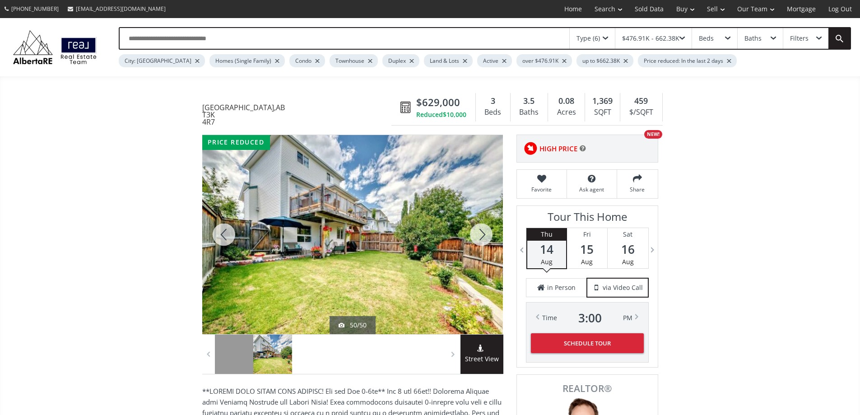
click at [430, 269] on div at bounding box center [481, 234] width 43 height 199
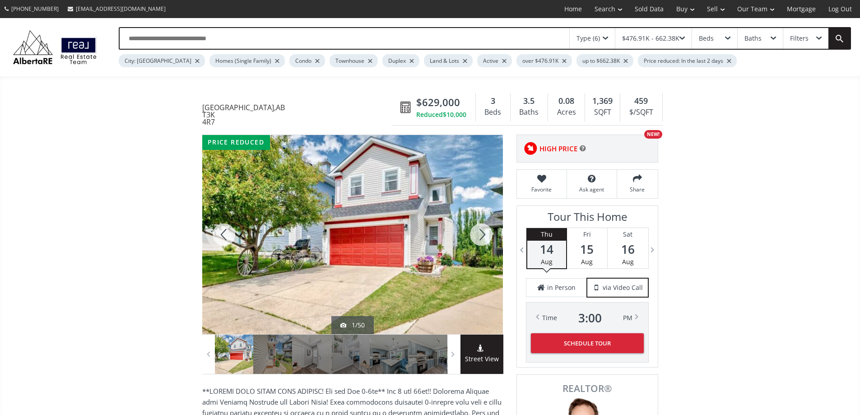
click at [430, 269] on div at bounding box center [481, 234] width 43 height 199
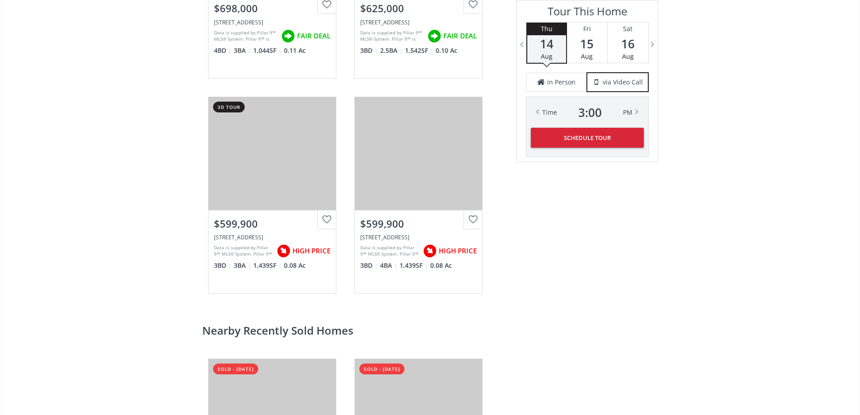
scroll to position [1853, 0]
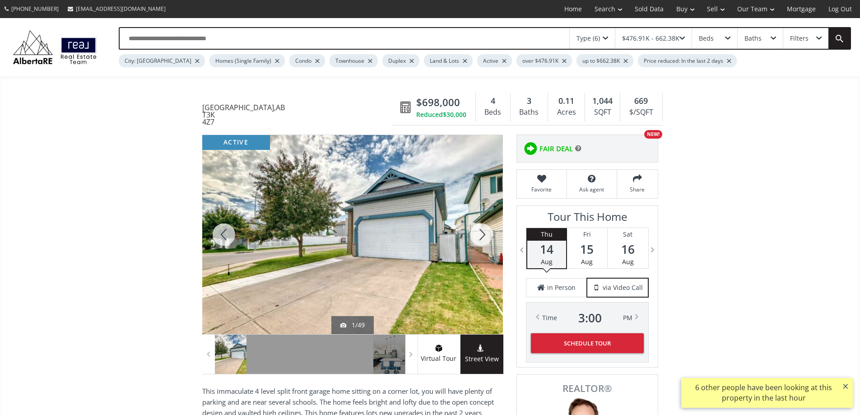
click at [430, 269] on div at bounding box center [481, 234] width 43 height 199
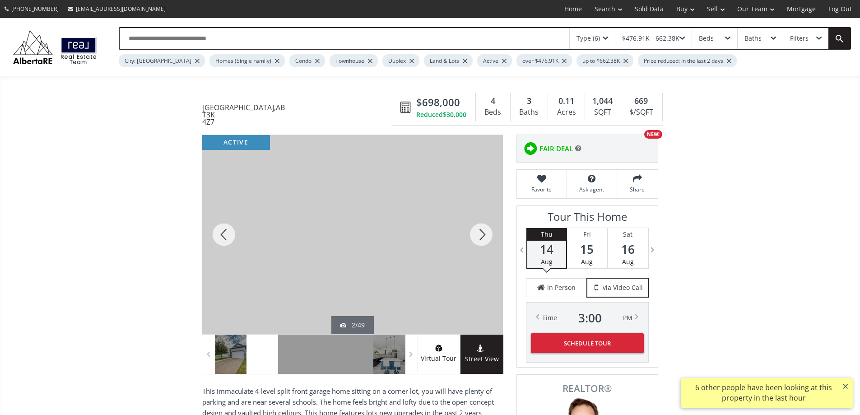
click at [430, 269] on div at bounding box center [481, 234] width 43 height 199
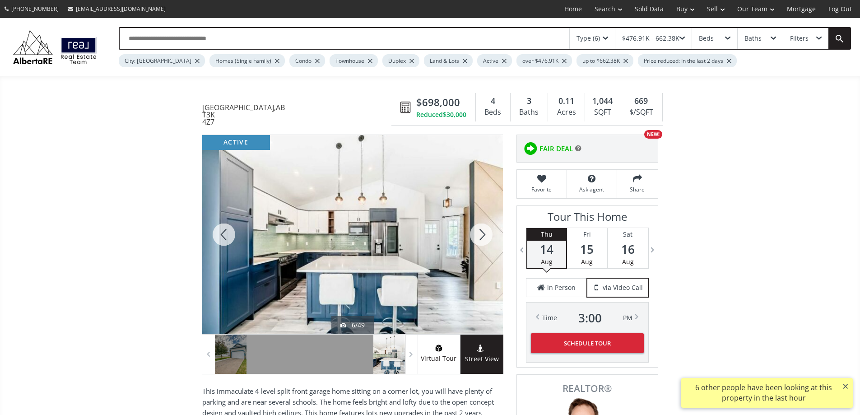
click at [430, 269] on div at bounding box center [481, 234] width 43 height 199
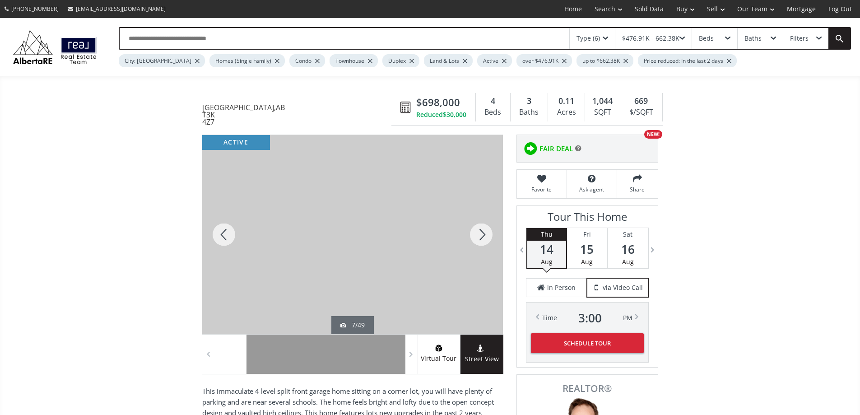
click at [430, 269] on div at bounding box center [481, 234] width 43 height 199
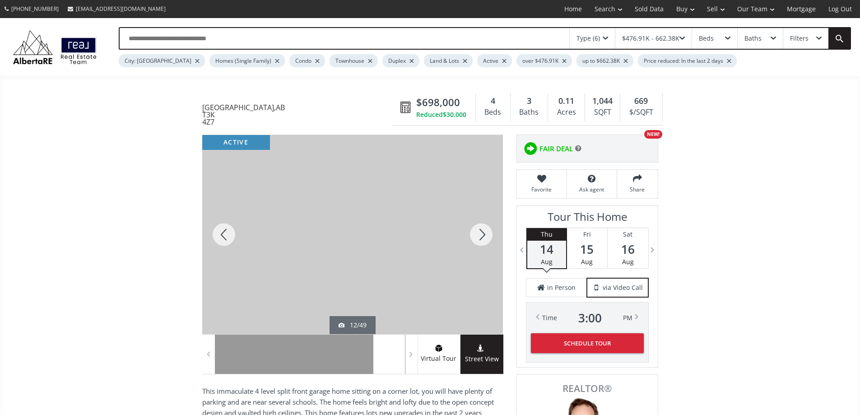
click at [430, 269] on div at bounding box center [481, 234] width 43 height 199
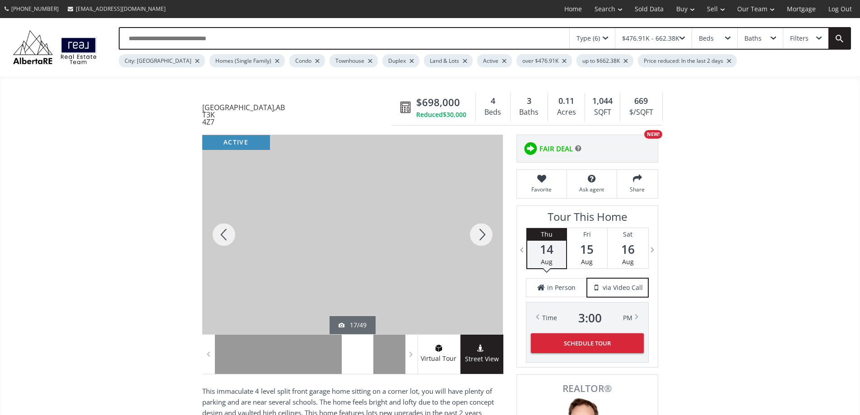
click at [430, 269] on div at bounding box center [481, 234] width 43 height 199
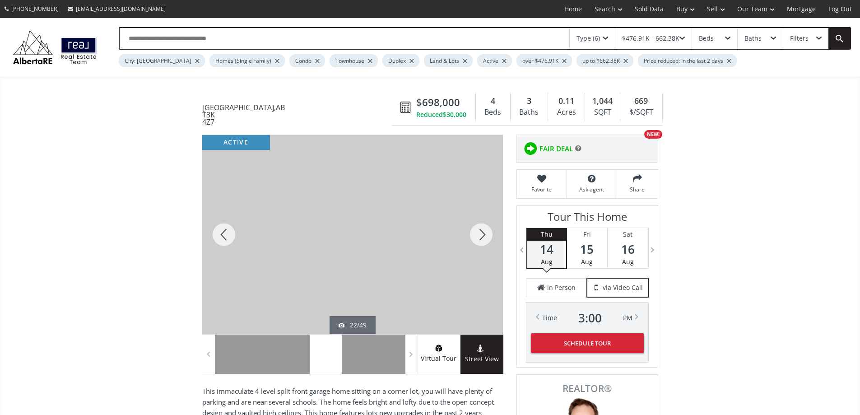
click at [430, 269] on div at bounding box center [481, 234] width 43 height 199
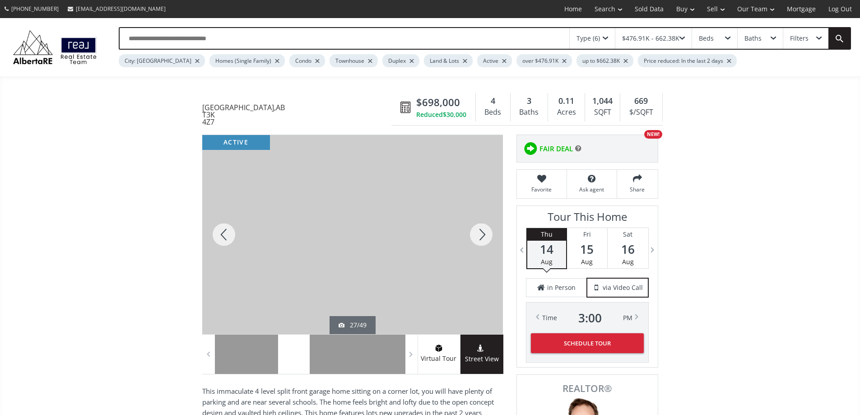
click at [430, 269] on div at bounding box center [481, 234] width 43 height 199
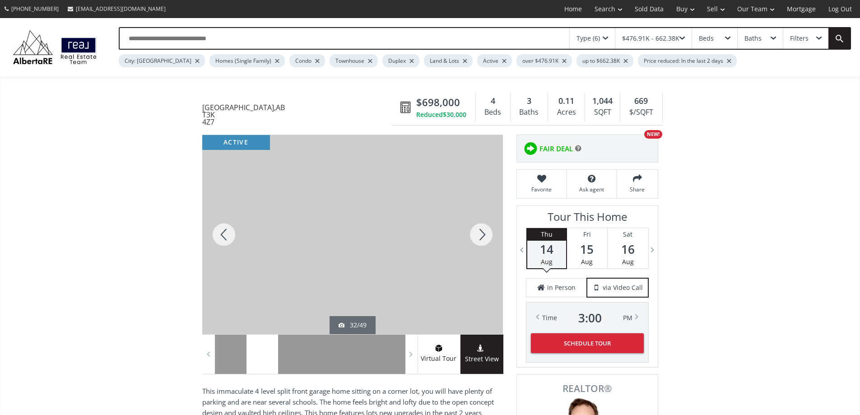
click at [430, 269] on div at bounding box center [481, 234] width 43 height 199
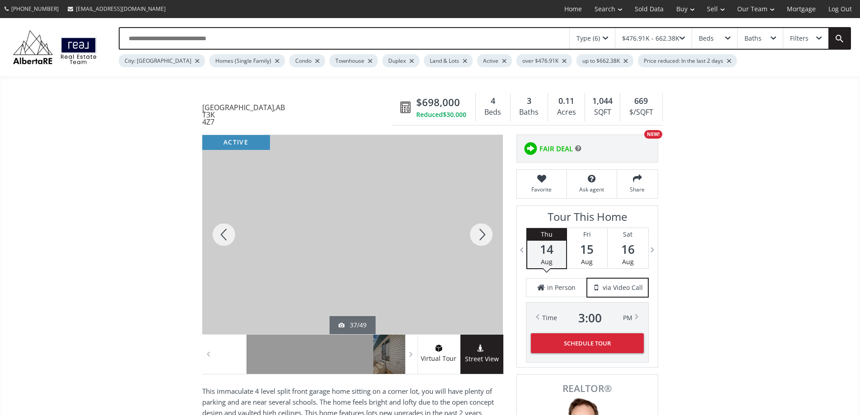
click at [430, 269] on div at bounding box center [481, 234] width 43 height 199
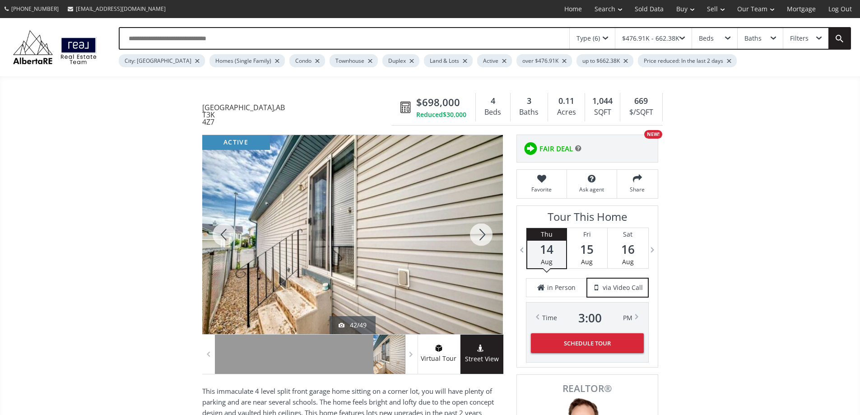
click at [430, 269] on div at bounding box center [481, 234] width 43 height 199
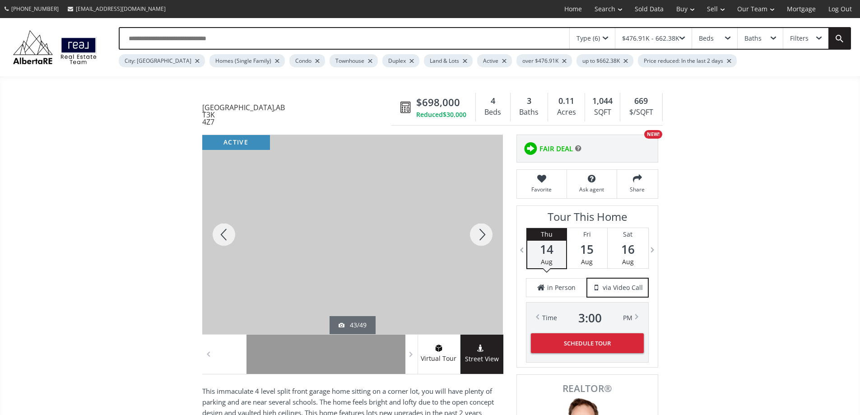
click at [430, 269] on div at bounding box center [481, 234] width 43 height 199
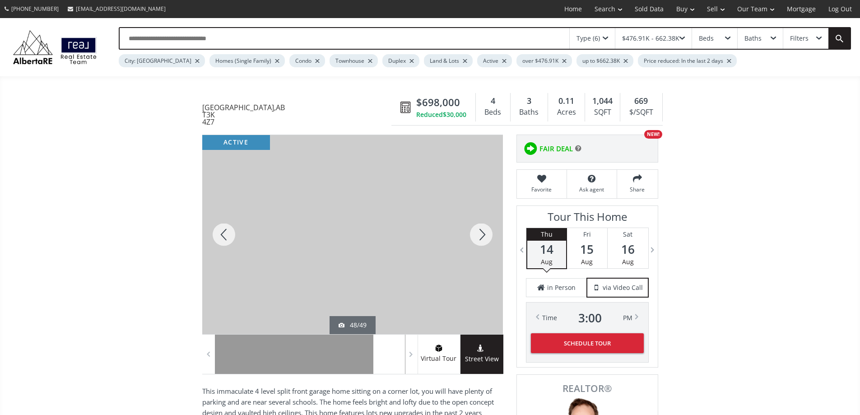
click at [430, 269] on div at bounding box center [481, 234] width 43 height 199
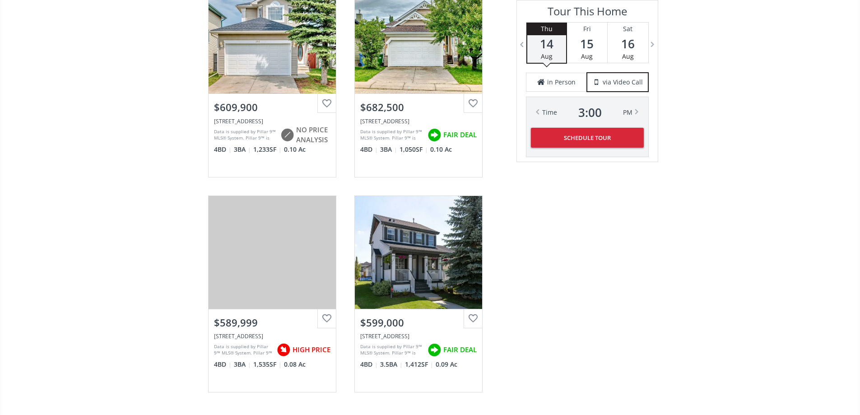
scroll to position [1581, 0]
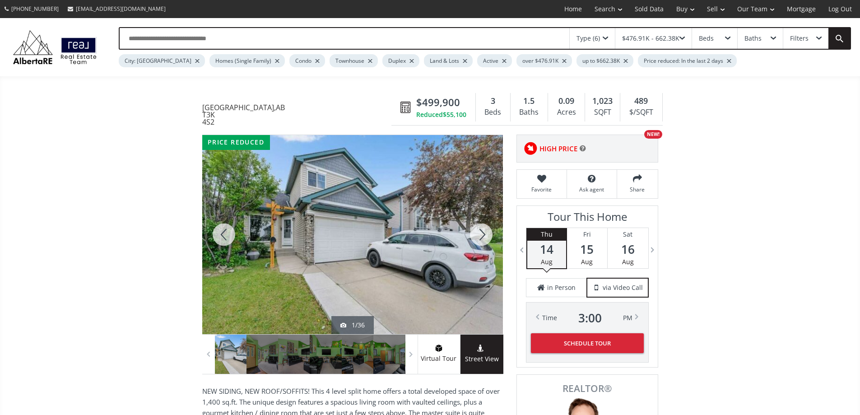
click at [430, 266] on div at bounding box center [481, 234] width 43 height 199
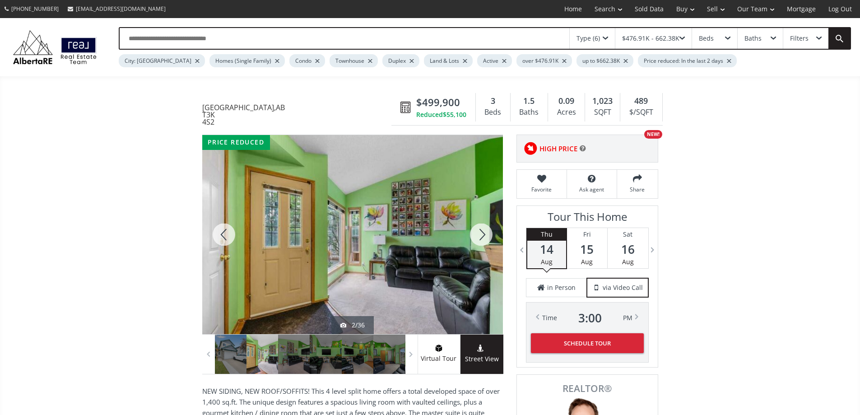
click at [430, 266] on div at bounding box center [481, 234] width 43 height 199
